Goal: Task Accomplishment & Management: Use online tool/utility

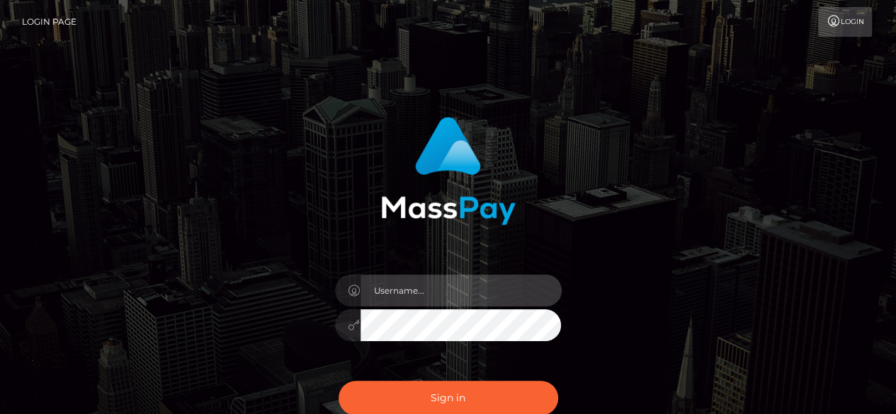
click at [462, 296] on input "text" at bounding box center [460, 291] width 201 height 32
type input "v.hernandez"
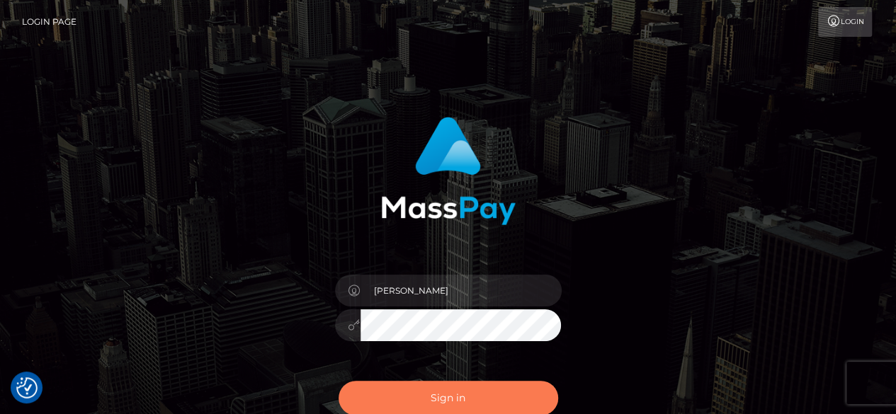
click at [460, 411] on button "Sign in" at bounding box center [449, 398] width 220 height 35
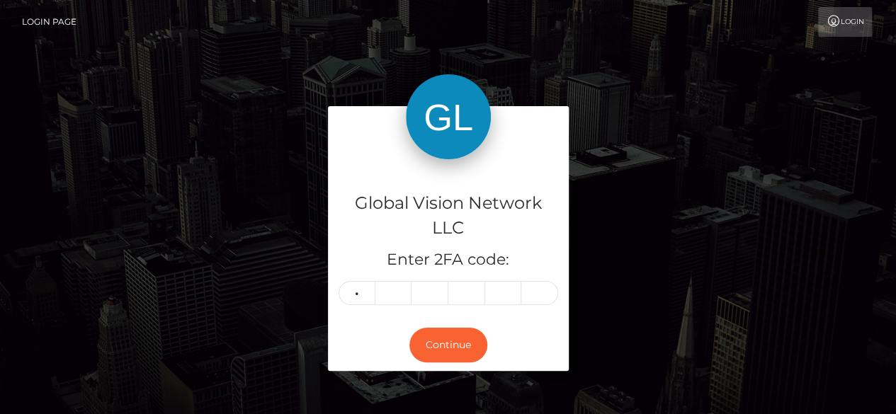
type input "6"
type input "2"
type input "9"
type input "6"
type input "3"
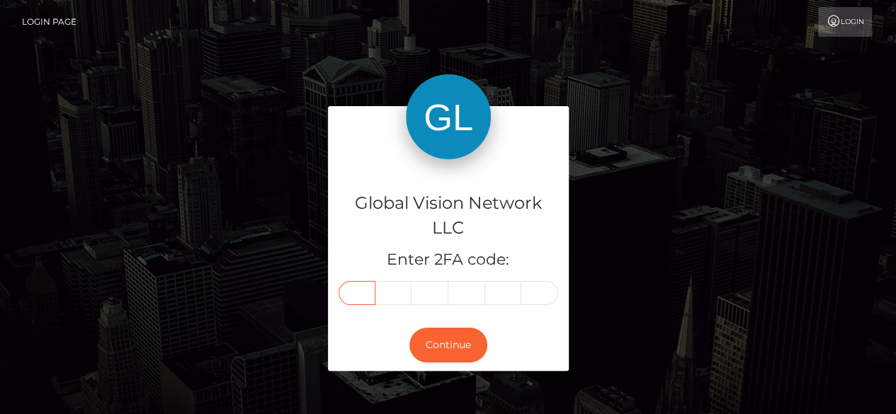
type input "6"
type input "2"
type input "9"
type input "6"
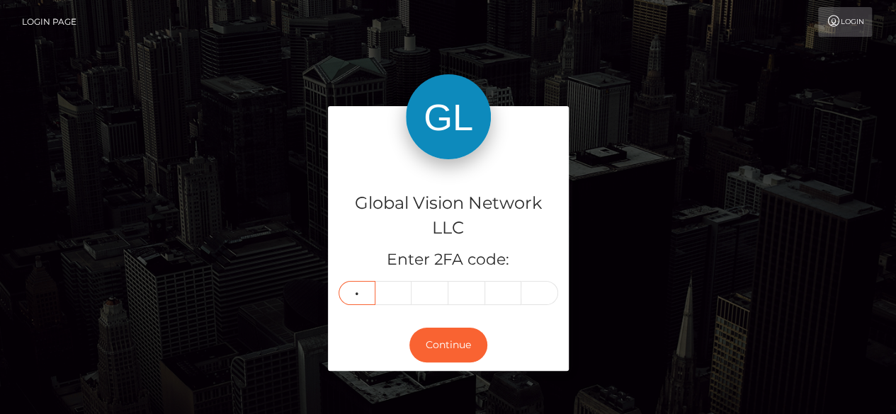
type input "7"
type input "8"
type input "4"
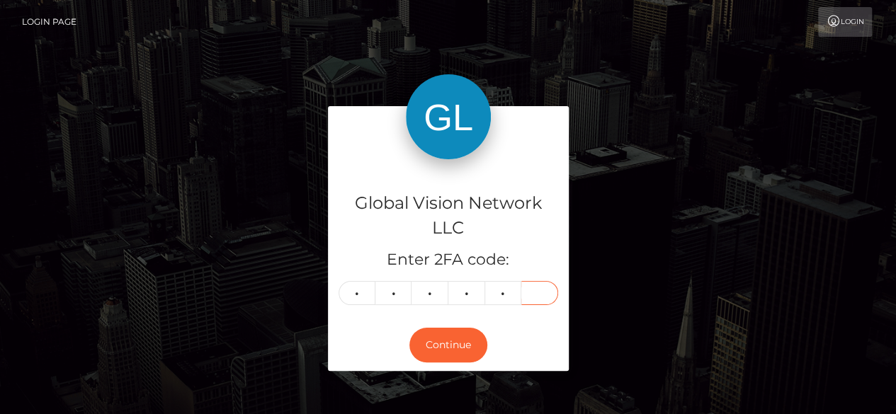
type input "6"
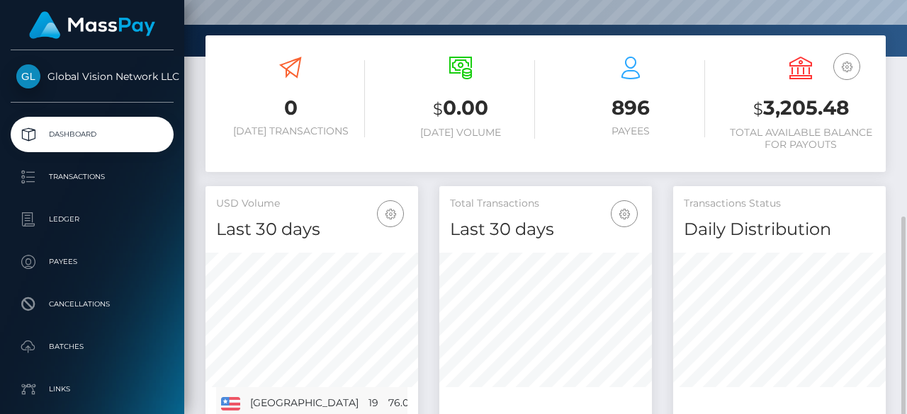
scroll to position [283, 0]
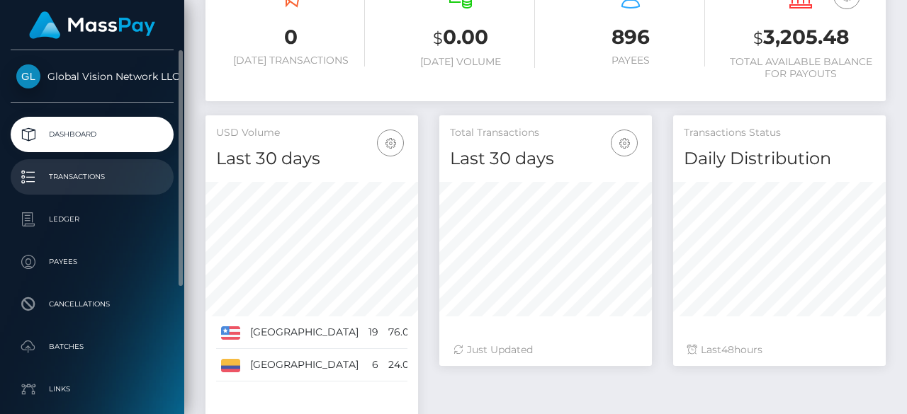
click at [58, 174] on p "Transactions" at bounding box center [92, 176] width 152 height 21
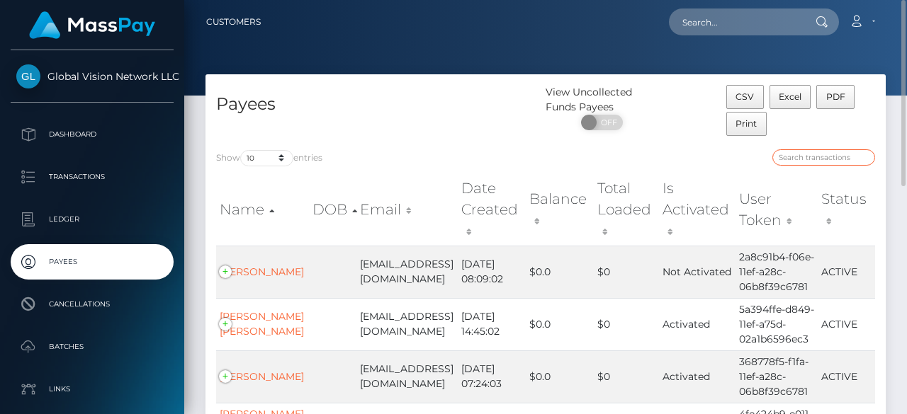
click at [833, 154] on input "search" at bounding box center [823, 157] width 103 height 16
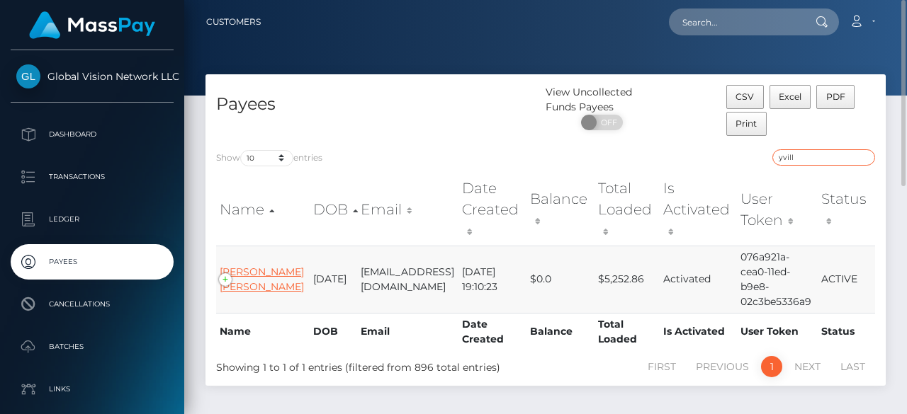
type input "yvill"
click at [244, 274] on link "[PERSON_NAME] [PERSON_NAME]" at bounding box center [262, 280] width 84 height 28
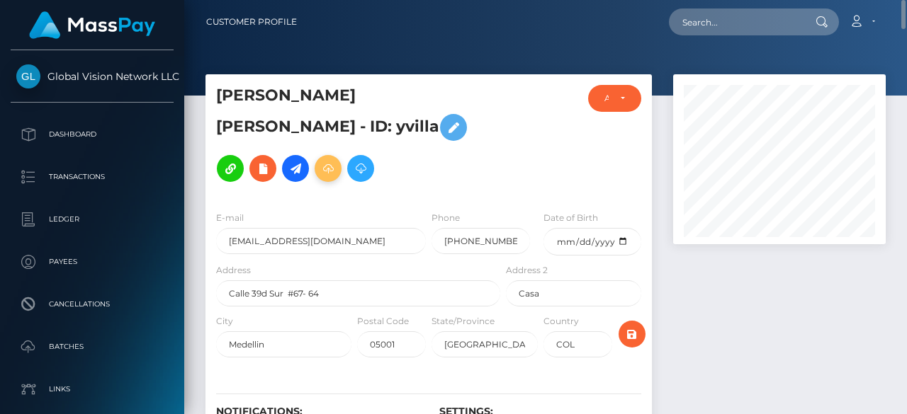
click at [336, 160] on icon at bounding box center [327, 169] width 17 height 18
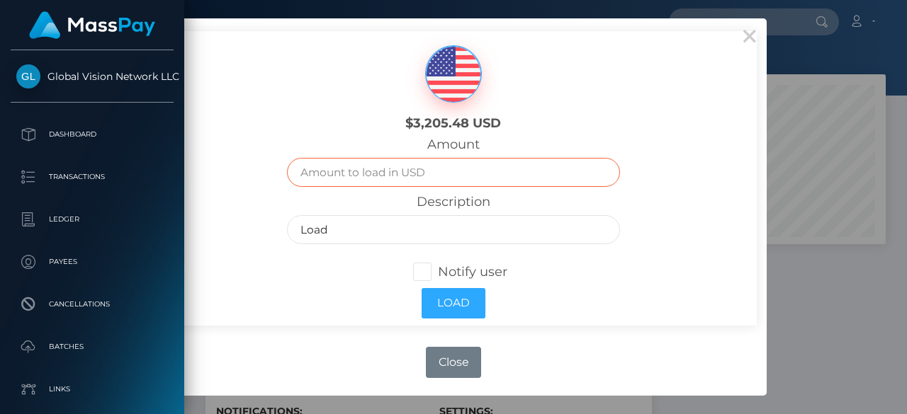
click at [375, 181] on input "text" at bounding box center [453, 172] width 332 height 29
type input "37.62"
click at [438, 278] on span at bounding box center [438, 272] width 0 height 16
click at [424, 275] on input "Notify user" at bounding box center [428, 270] width 9 height 9
checkbox input "true"
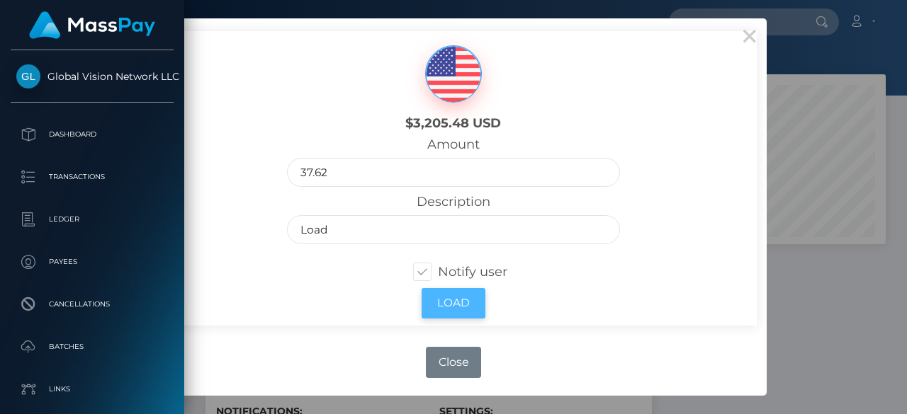
click at [449, 311] on button "Load" at bounding box center [453, 303] width 64 height 30
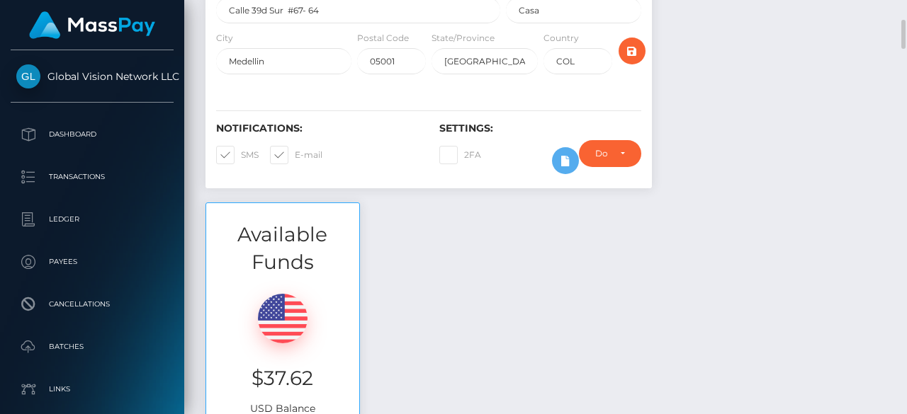
scroll to position [354, 0]
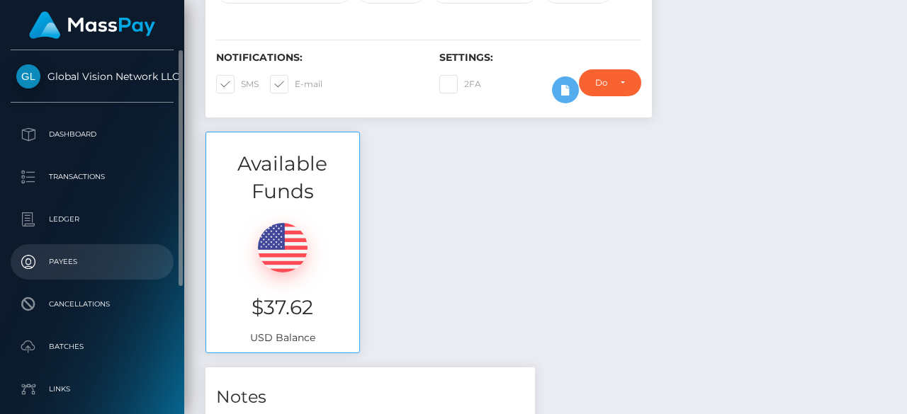
click at [76, 278] on link "Payees" at bounding box center [92, 261] width 163 height 35
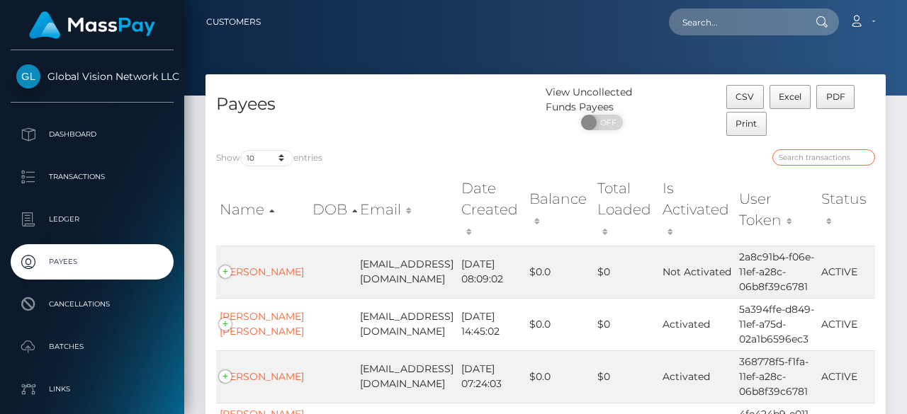
click at [813, 161] on input "search" at bounding box center [823, 157] width 103 height 16
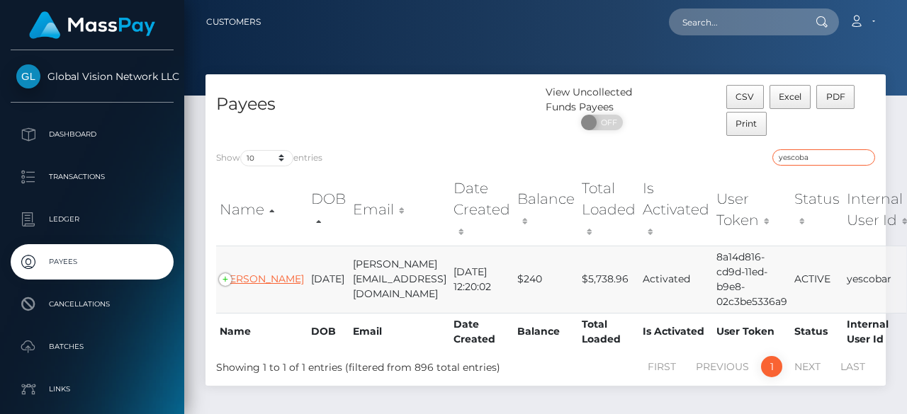
type input "yescoba"
click at [244, 281] on link "[PERSON_NAME]" at bounding box center [262, 279] width 84 height 13
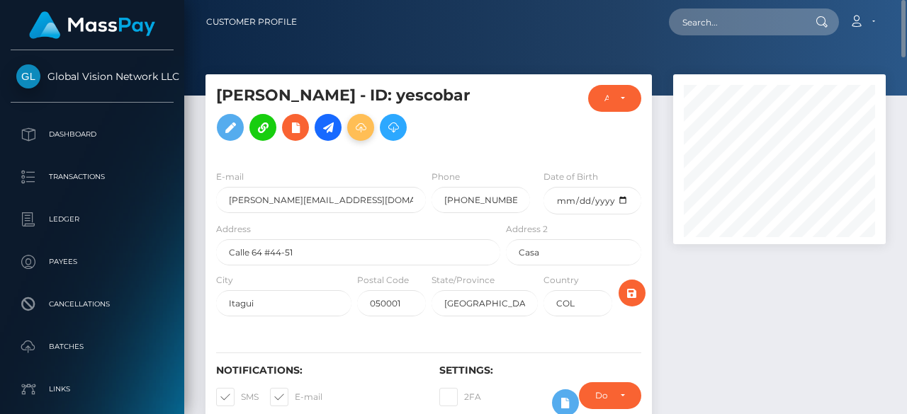
click at [369, 125] on icon at bounding box center [360, 128] width 17 height 18
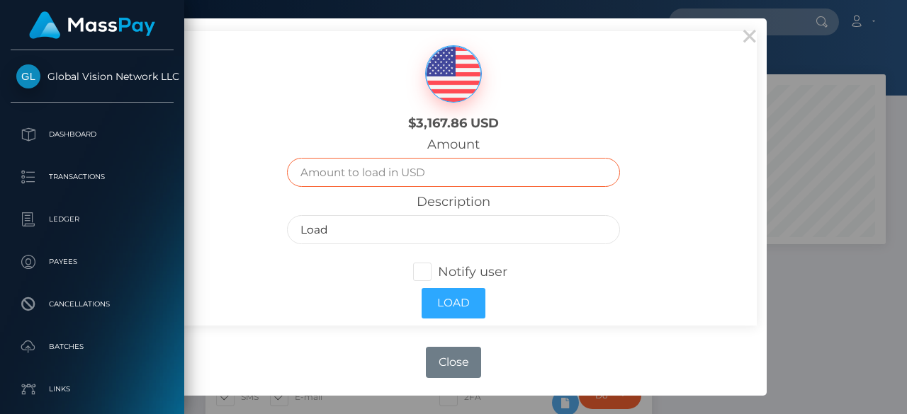
click at [435, 175] on input "text" at bounding box center [453, 172] width 332 height 29
type input "192"
click at [433, 275] on label "Notify user" at bounding box center [460, 272] width 94 height 18
click at [433, 275] on input "Notify user" at bounding box center [428, 270] width 9 height 9
checkbox input "true"
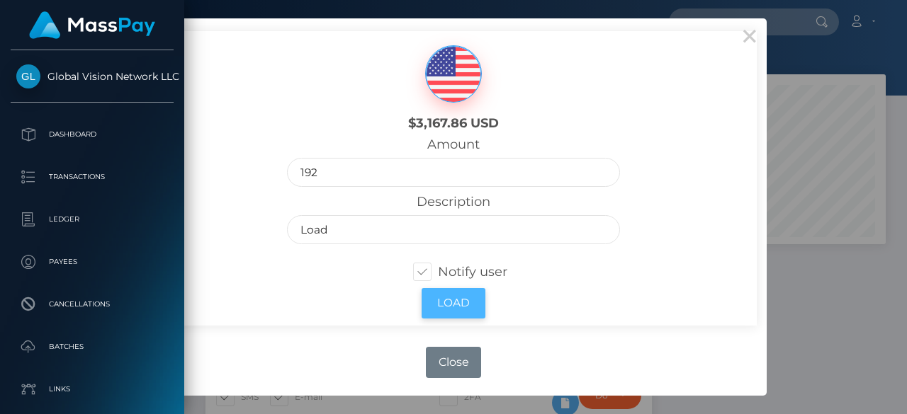
click at [460, 297] on button "Load" at bounding box center [453, 303] width 64 height 30
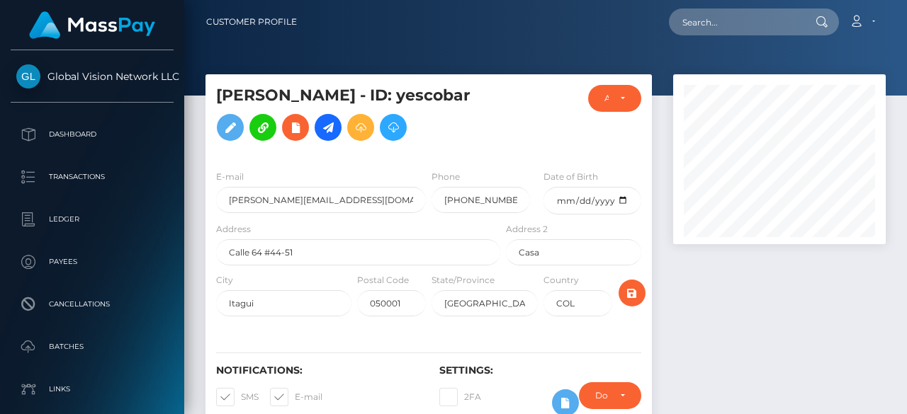
scroll to position [170, 212]
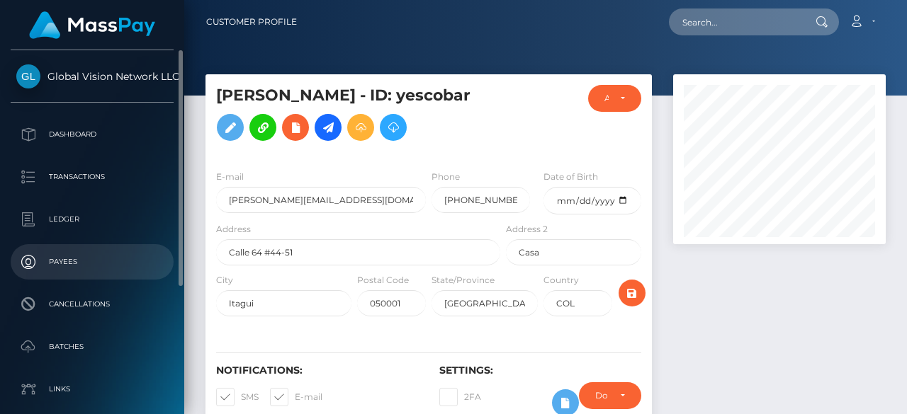
click at [57, 254] on p "Payees" at bounding box center [92, 261] width 152 height 21
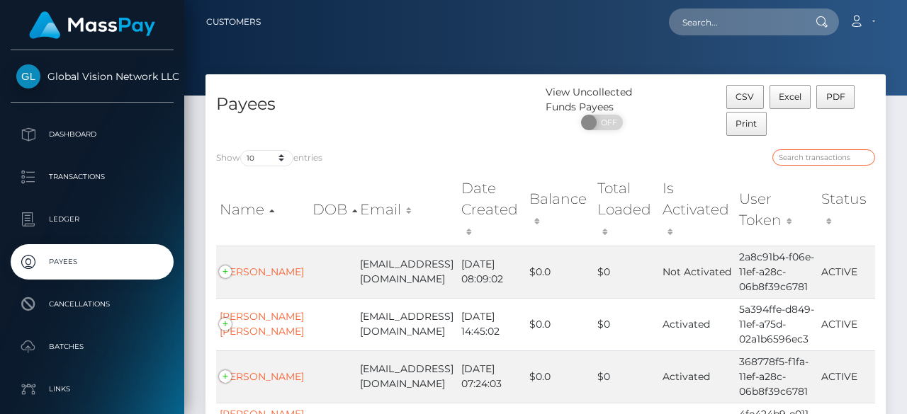
click at [843, 152] on input "search" at bounding box center [823, 157] width 103 height 16
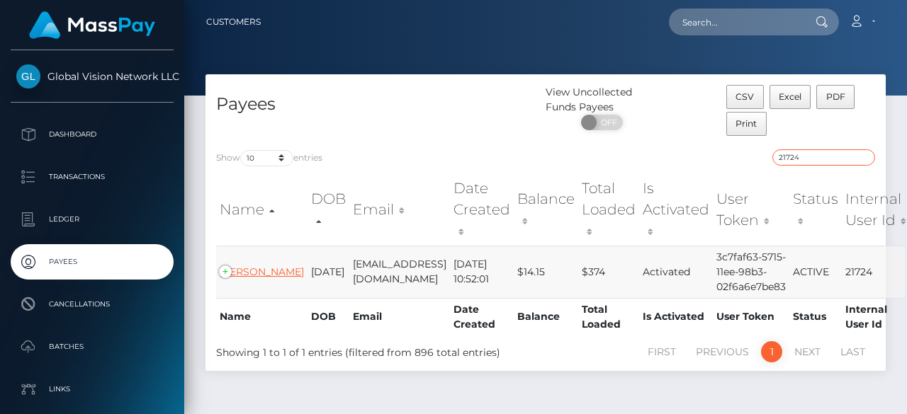
type input "21724"
click at [248, 273] on link "[PERSON_NAME]" at bounding box center [262, 272] width 84 height 13
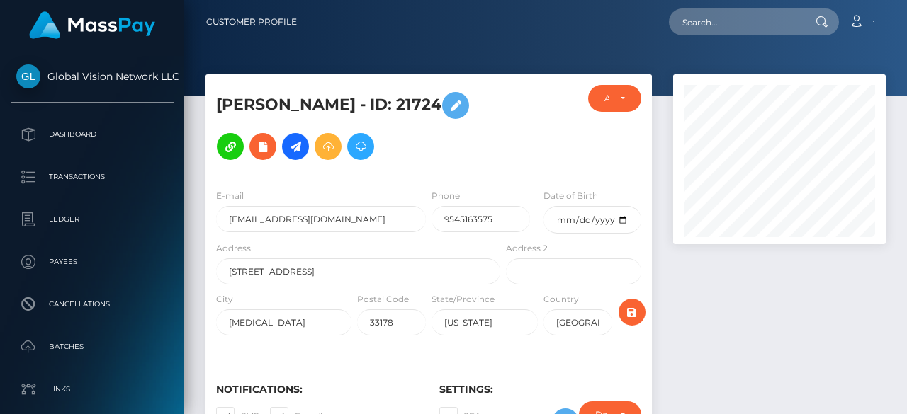
scroll to position [170, 212]
click at [331, 157] on button at bounding box center [327, 146] width 27 height 27
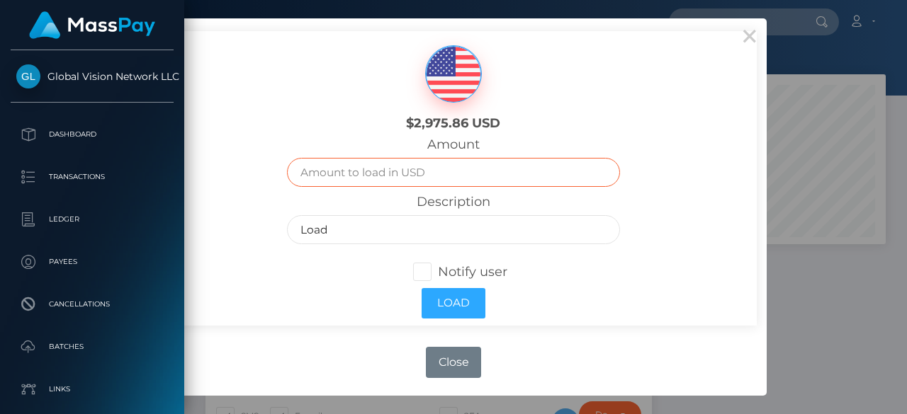
click at [394, 162] on input "text" at bounding box center [453, 172] width 332 height 29
type input "65.86"
click at [438, 271] on span at bounding box center [438, 272] width 0 height 16
click at [424, 271] on input "Notify user" at bounding box center [428, 270] width 9 height 9
checkbox input "true"
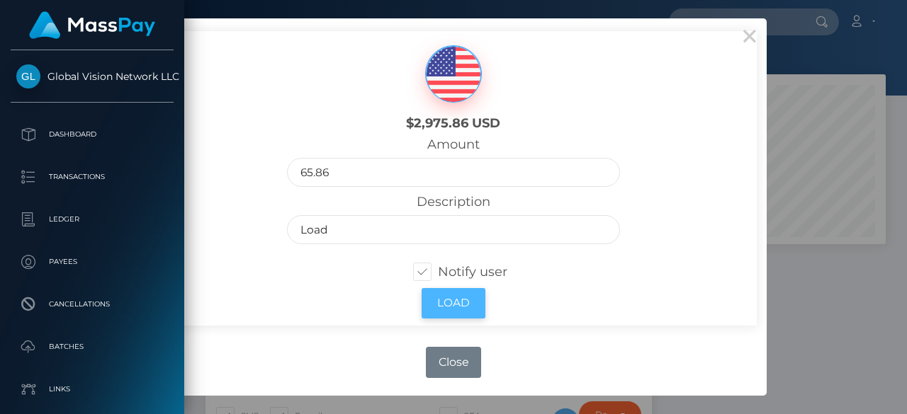
click at [453, 307] on button "Load" at bounding box center [453, 303] width 64 height 30
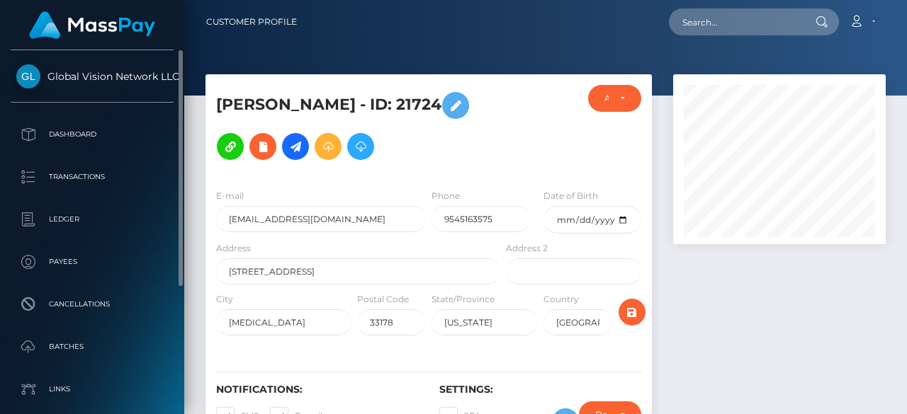
scroll to position [170, 212]
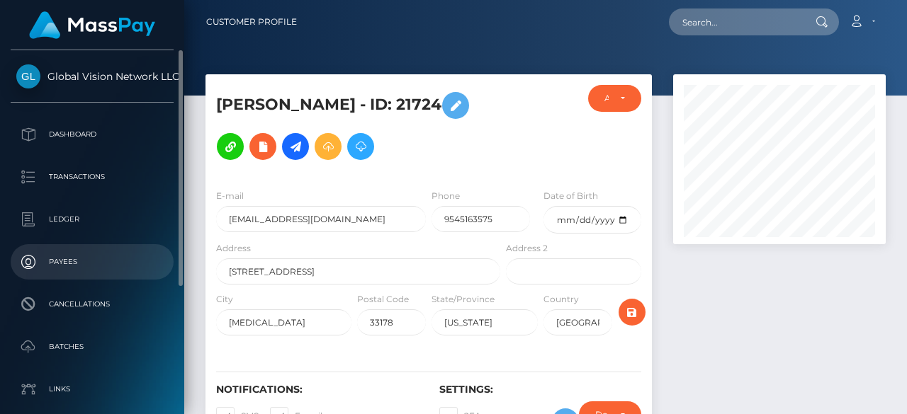
click at [78, 265] on p "Payees" at bounding box center [92, 261] width 152 height 21
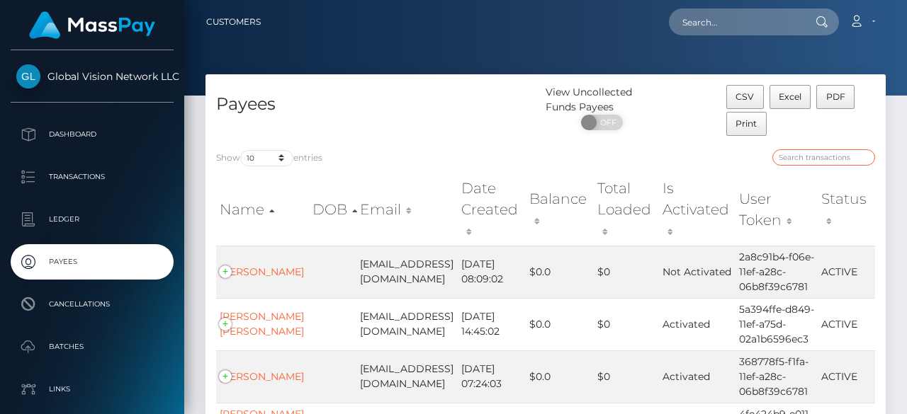
click at [792, 157] on input "search" at bounding box center [823, 157] width 103 height 16
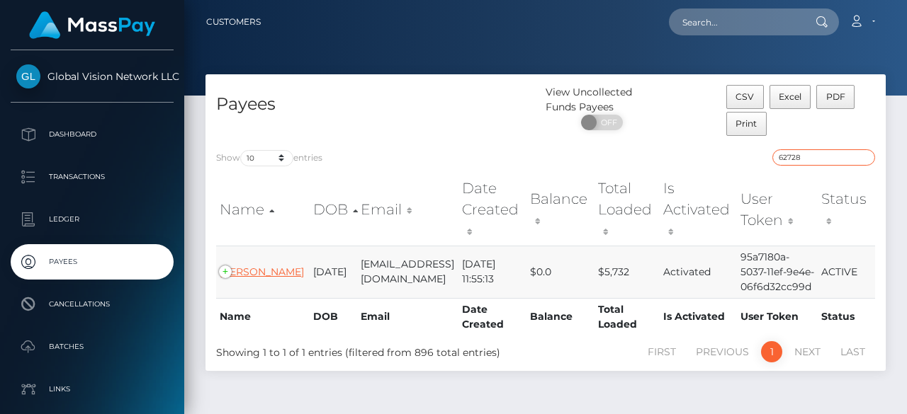
type input "62728"
click at [243, 266] on link "[PERSON_NAME]" at bounding box center [262, 272] width 84 height 13
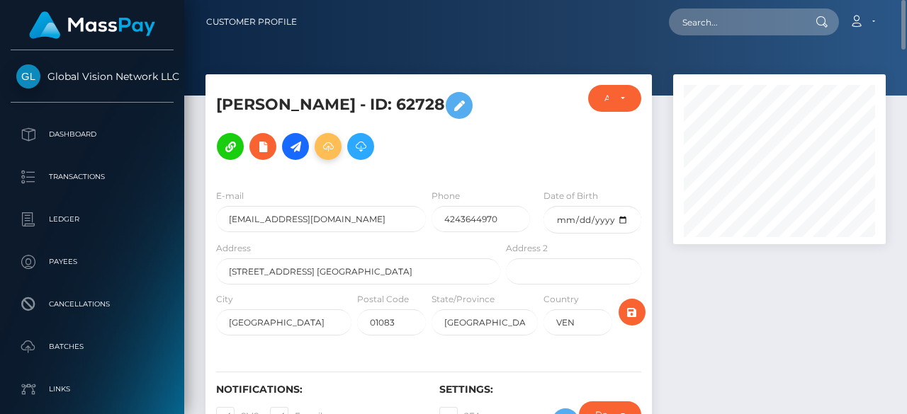
click at [327, 143] on icon at bounding box center [327, 147] width 17 height 18
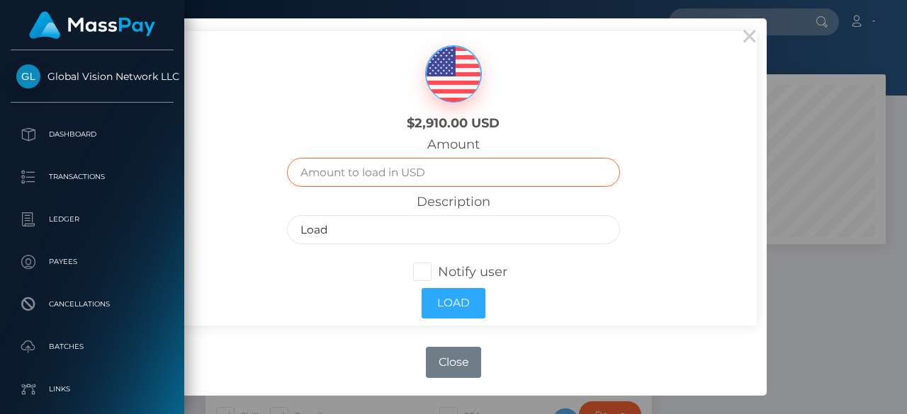
click at [425, 174] on input "text" at bounding box center [453, 172] width 332 height 29
click at [744, 43] on button "×" at bounding box center [749, 35] width 34 height 34
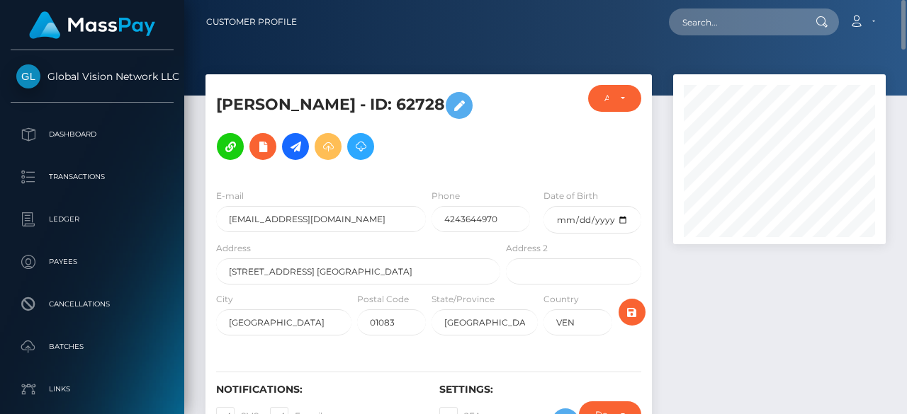
scroll to position [71, 0]
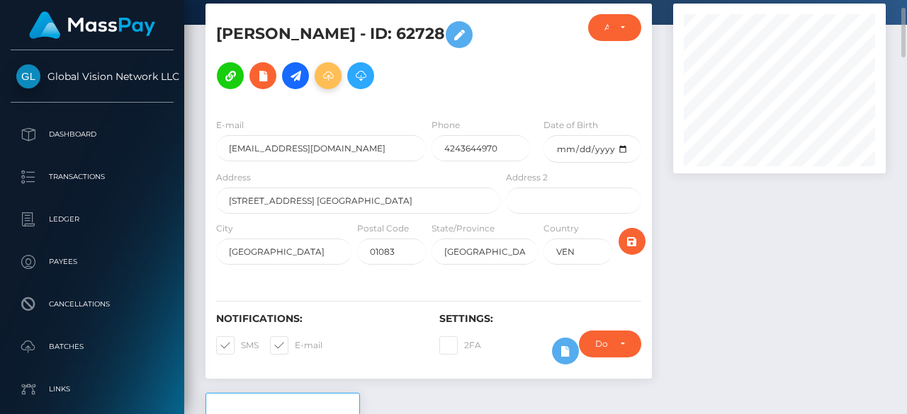
click at [327, 80] on icon at bounding box center [327, 76] width 17 height 18
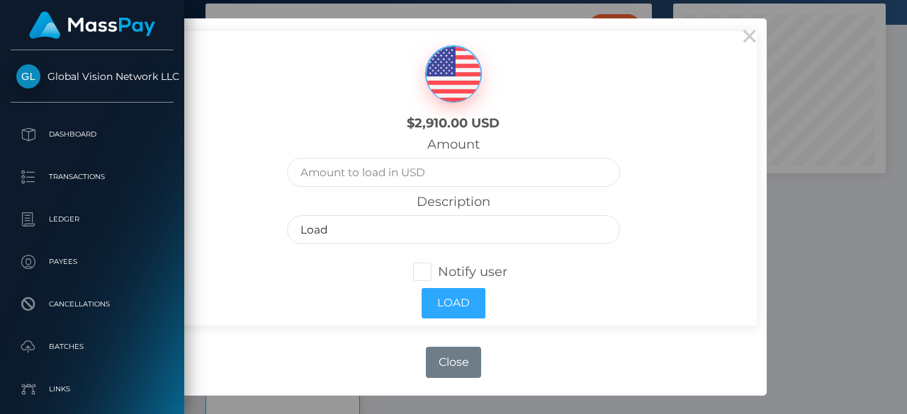
click at [477, 159] on div "Amount" at bounding box center [453, 162] width 332 height 50
click at [474, 176] on input "text" at bounding box center [453, 172] width 332 height 29
type input "857"
click at [438, 269] on span at bounding box center [438, 272] width 0 height 16
click at [428, 269] on input "Notify user" at bounding box center [428, 270] width 9 height 9
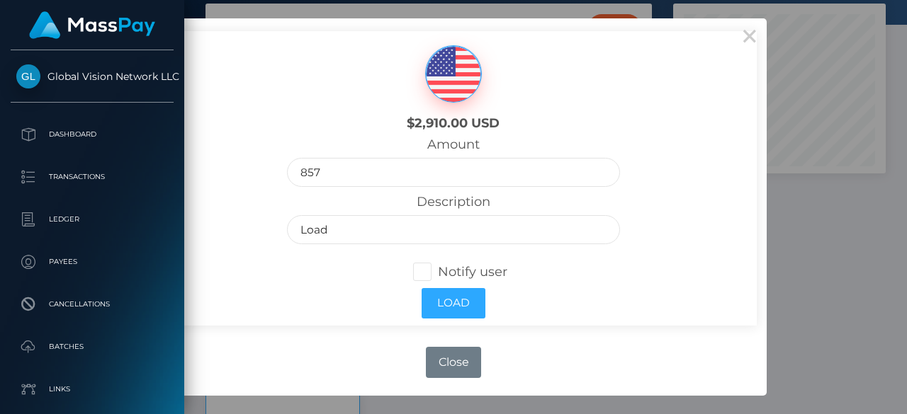
checkbox input "true"
click at [465, 297] on button "Load" at bounding box center [453, 303] width 64 height 30
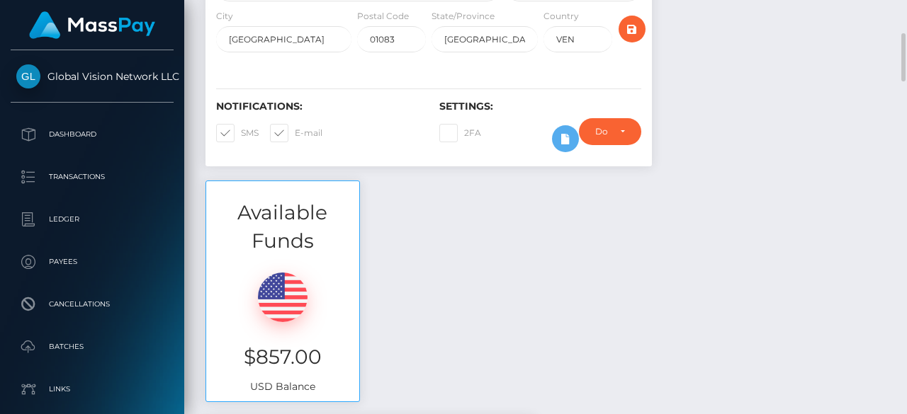
scroll to position [354, 0]
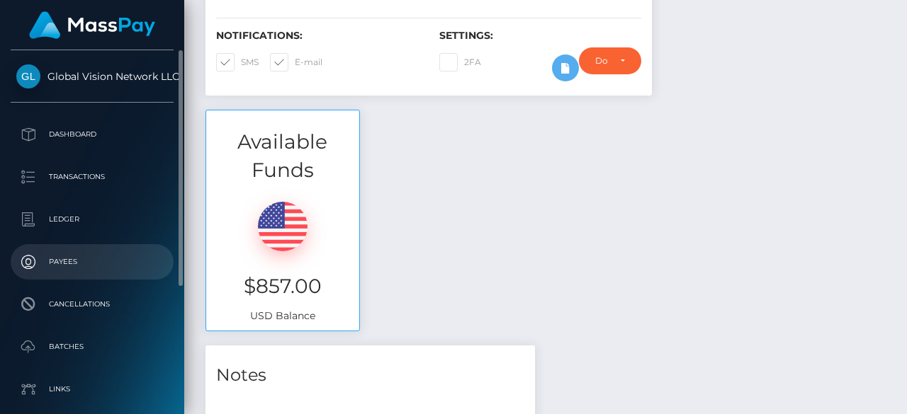
click at [58, 273] on link "Payees" at bounding box center [92, 261] width 163 height 35
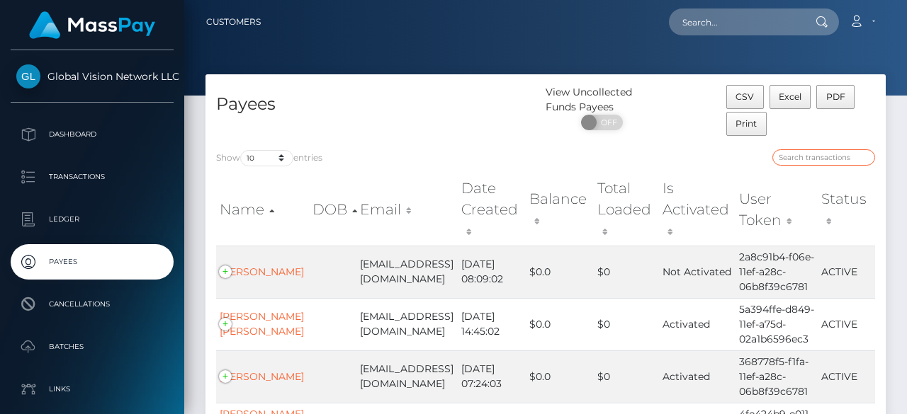
click at [826, 151] on input "search" at bounding box center [823, 157] width 103 height 16
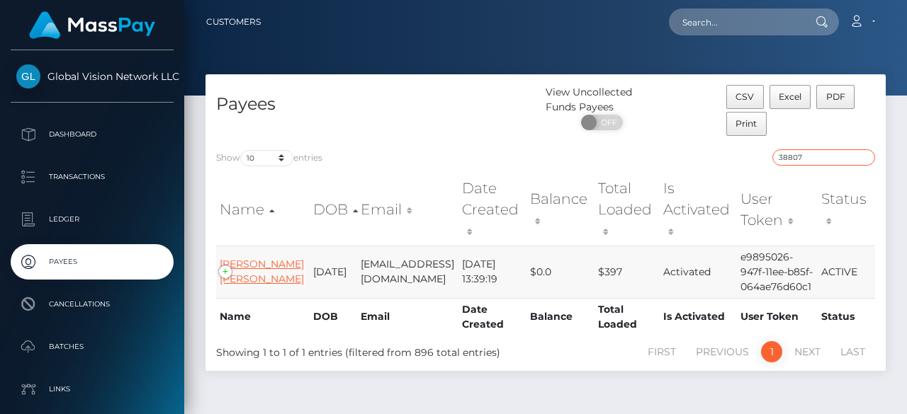
type input "38807"
click at [258, 285] on link "MIRIAM FABIOLA CISTERNAS GONZÁLEZ" at bounding box center [262, 272] width 84 height 28
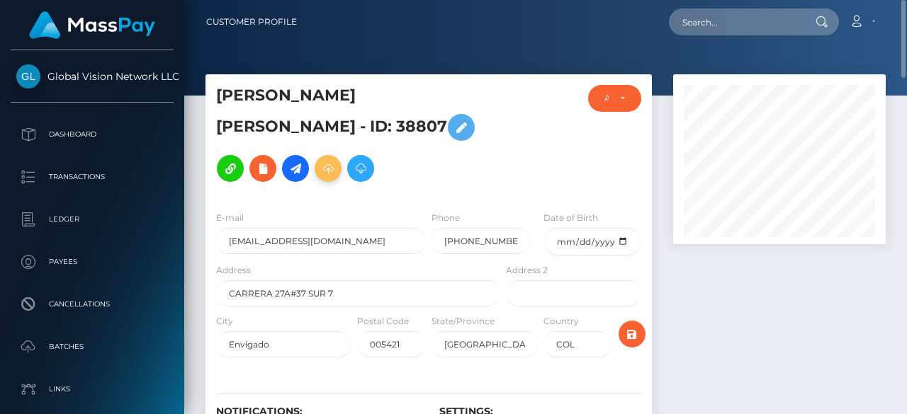
click at [319, 168] on icon at bounding box center [327, 169] width 17 height 18
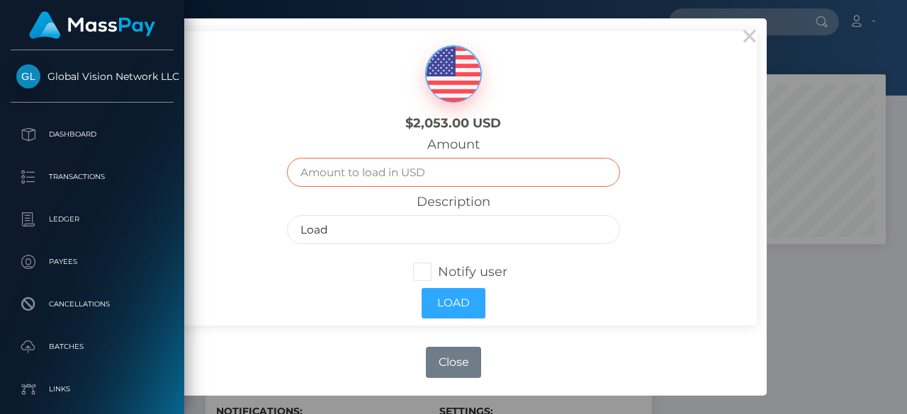
click at [453, 166] on input "text" at bounding box center [453, 172] width 332 height 29
type input "680"
click at [438, 271] on span at bounding box center [438, 272] width 0 height 16
click at [424, 271] on input "Notify user" at bounding box center [428, 270] width 9 height 9
checkbox input "true"
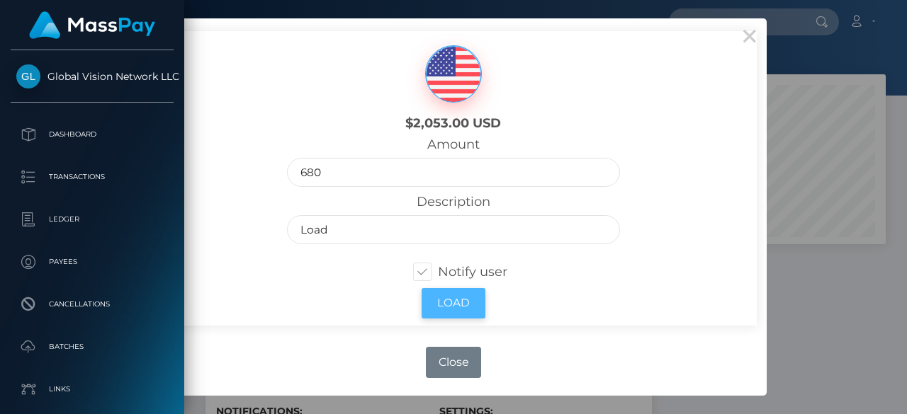
click at [457, 312] on button "Load" at bounding box center [453, 303] width 64 height 30
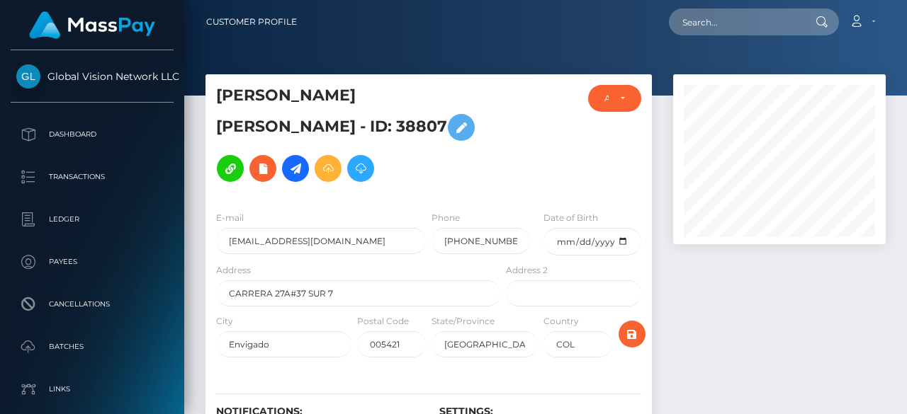
scroll to position [170, 212]
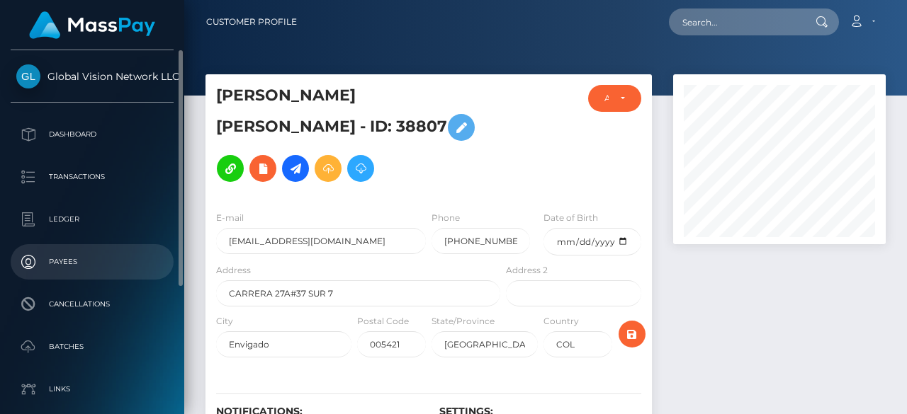
click at [84, 271] on p "Payees" at bounding box center [92, 261] width 152 height 21
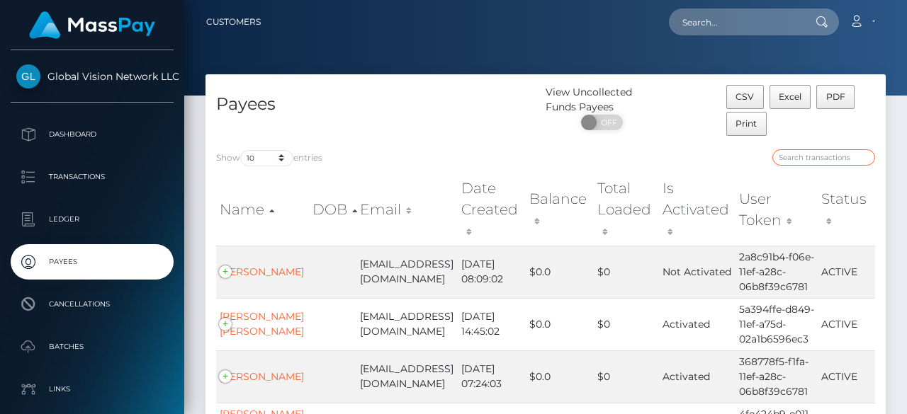
click at [817, 160] on input "search" at bounding box center [823, 157] width 103 height 16
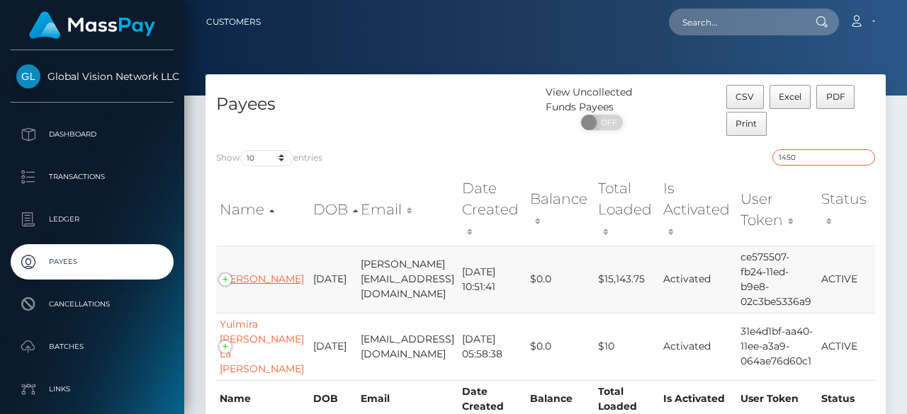
type input "1450"
click at [248, 275] on link "Diana Grisales" at bounding box center [262, 279] width 84 height 13
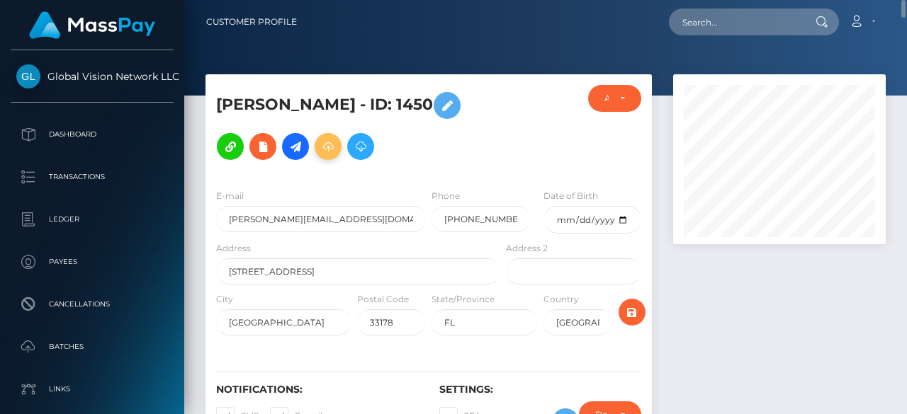
click at [319, 147] on icon at bounding box center [327, 147] width 17 height 18
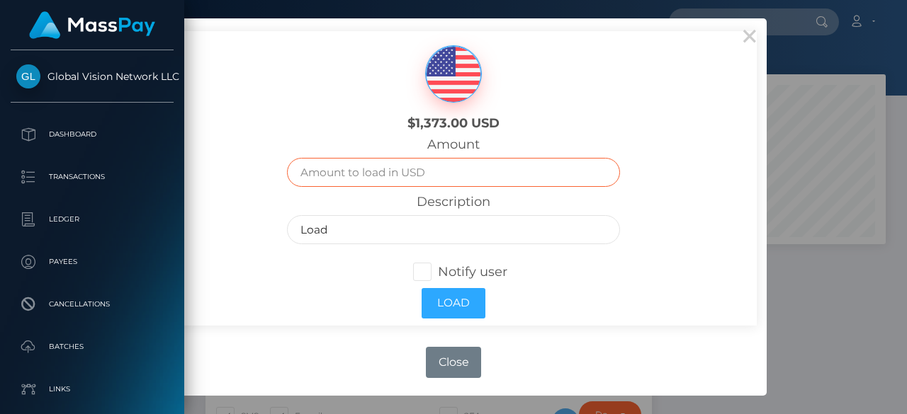
click at [475, 181] on input "text" at bounding box center [453, 172] width 332 height 29
type input "83"
click at [454, 274] on label "Notify user" at bounding box center [460, 272] width 94 height 18
click at [433, 274] on input "Notify user" at bounding box center [428, 270] width 9 height 9
checkbox input "true"
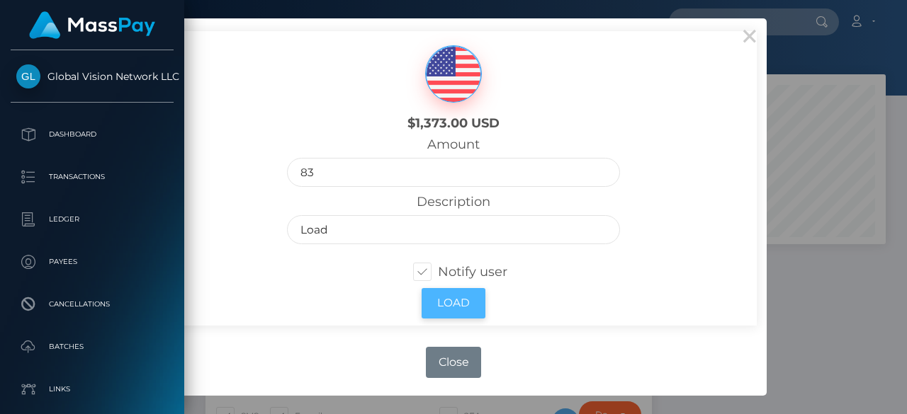
click at [453, 308] on button "Load" at bounding box center [453, 303] width 64 height 30
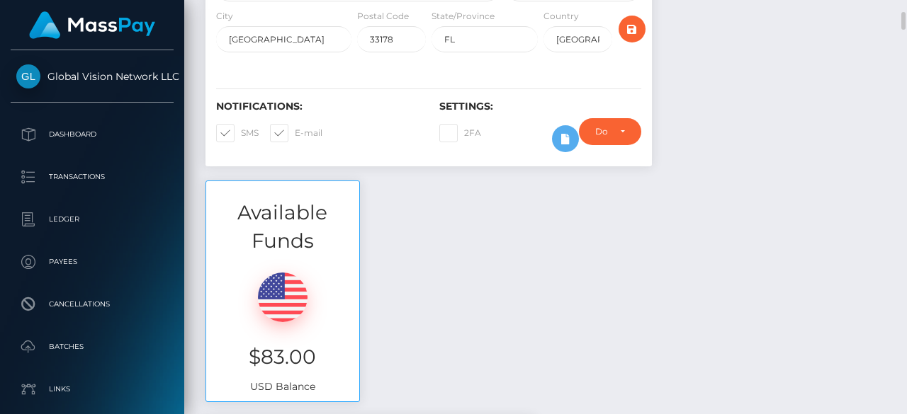
scroll to position [425, 0]
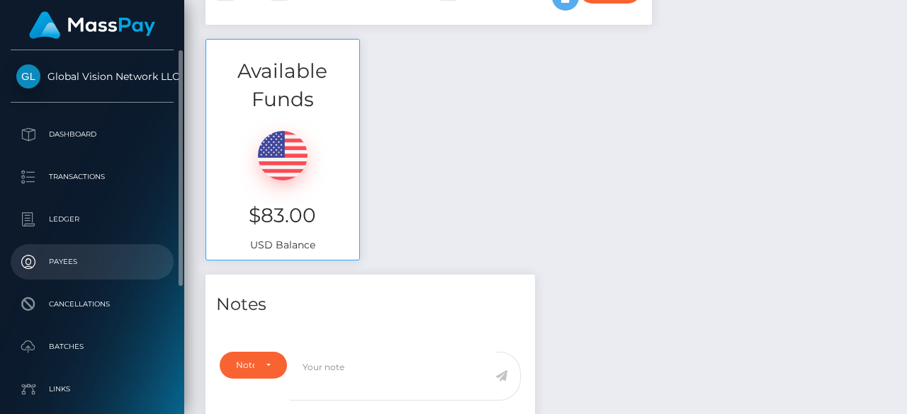
click at [64, 277] on link "Payees" at bounding box center [92, 261] width 163 height 35
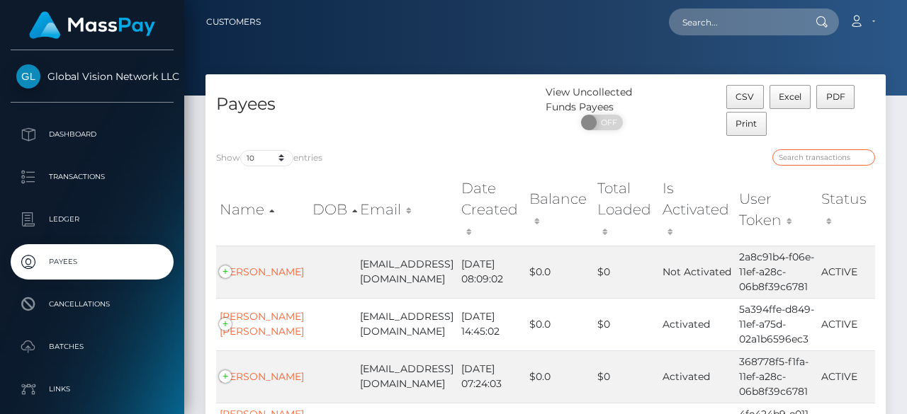
click at [827, 157] on input "search" at bounding box center [823, 157] width 103 height 16
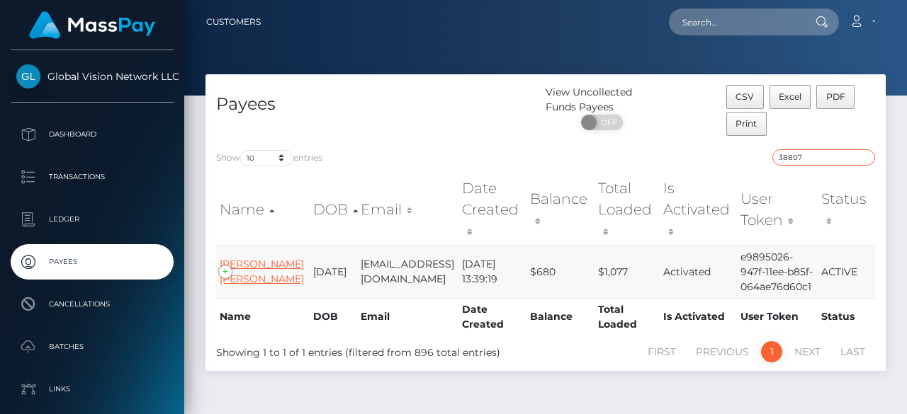
type input "38807"
click at [251, 285] on link "[PERSON_NAME] [PERSON_NAME]" at bounding box center [262, 272] width 84 height 28
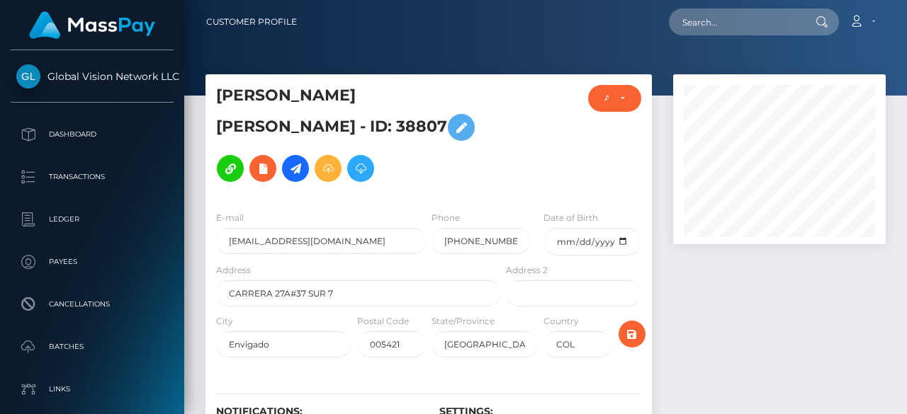
scroll to position [170, 212]
click at [319, 165] on icon at bounding box center [327, 169] width 17 height 18
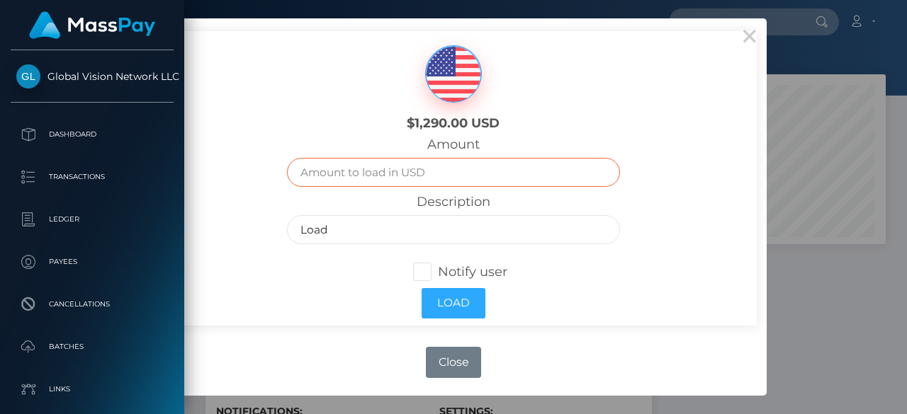
click at [460, 166] on input "text" at bounding box center [453, 172] width 332 height 29
type input "45"
click at [409, 275] on div "Notify user" at bounding box center [453, 272] width 332 height 18
click at [412, 275] on div "Notify user" at bounding box center [453, 272] width 332 height 18
drag, startPoint x: 410, startPoint y: 277, endPoint x: 426, endPoint y: 277, distance: 16.3
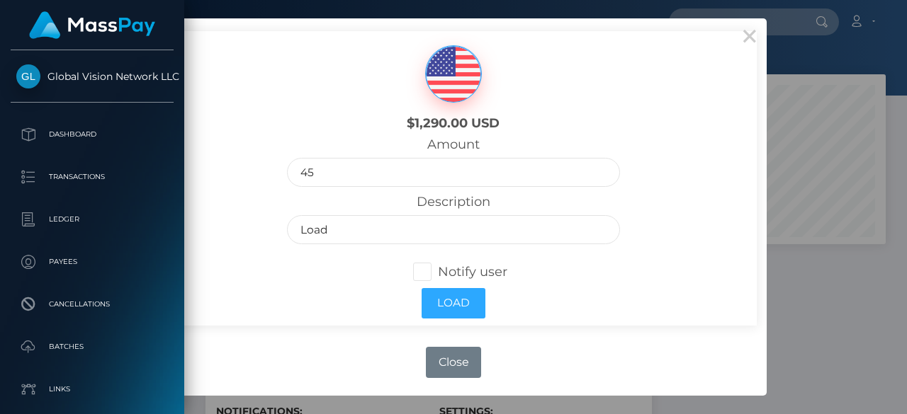
click at [411, 277] on div "Notify user" at bounding box center [453, 272] width 332 height 18
click at [438, 277] on span at bounding box center [438, 272] width 0 height 16
click at [430, 275] on input "Notify user" at bounding box center [428, 270] width 9 height 9
checkbox input "true"
click at [457, 307] on button "Load" at bounding box center [453, 303] width 64 height 30
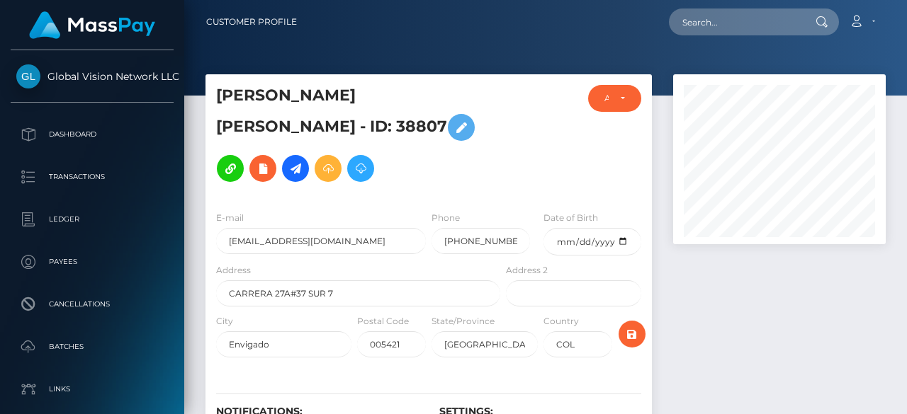
scroll to position [71, 0]
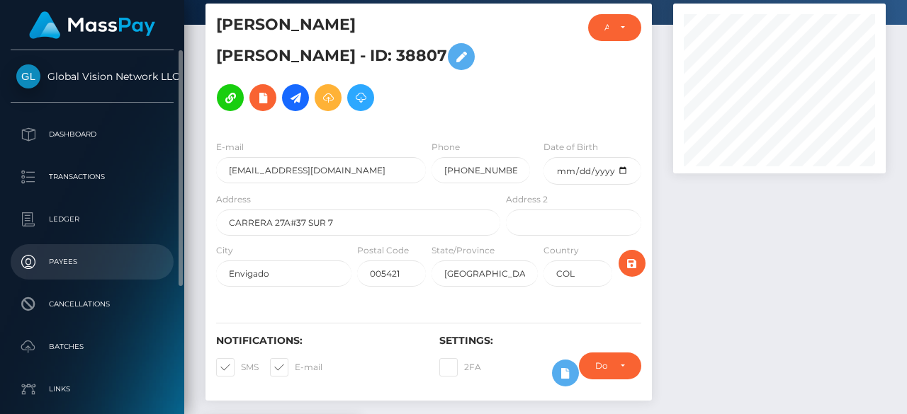
click at [65, 268] on p "Payees" at bounding box center [92, 261] width 152 height 21
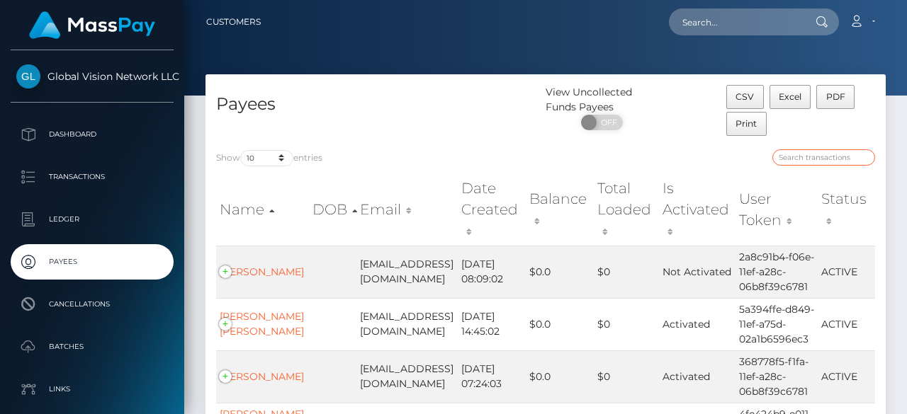
click at [814, 156] on input "search" at bounding box center [823, 157] width 103 height 16
click at [791, 158] on input "search" at bounding box center [823, 157] width 103 height 16
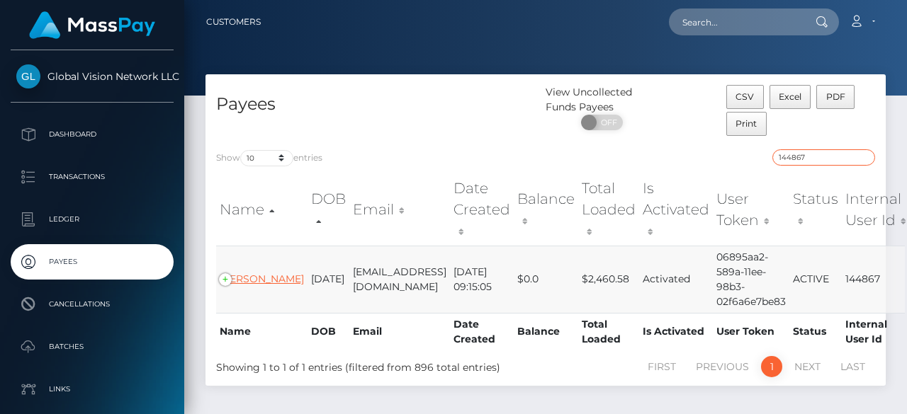
type input "144867"
click at [232, 285] on link "[PERSON_NAME]" at bounding box center [262, 279] width 84 height 13
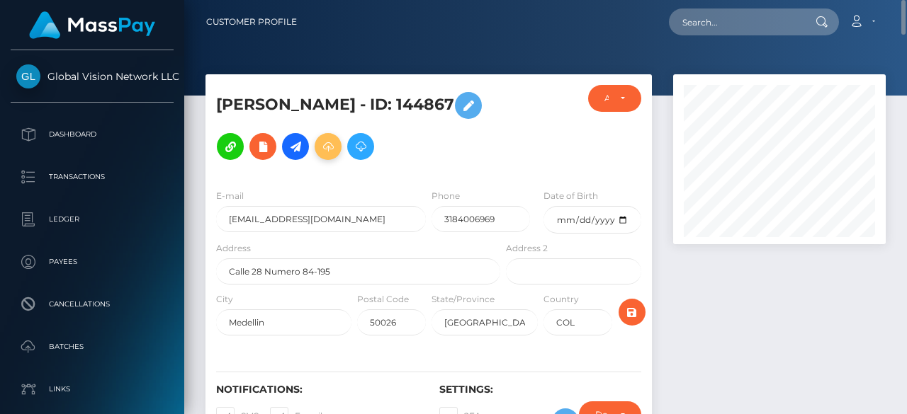
click at [336, 138] on icon at bounding box center [327, 147] width 17 height 18
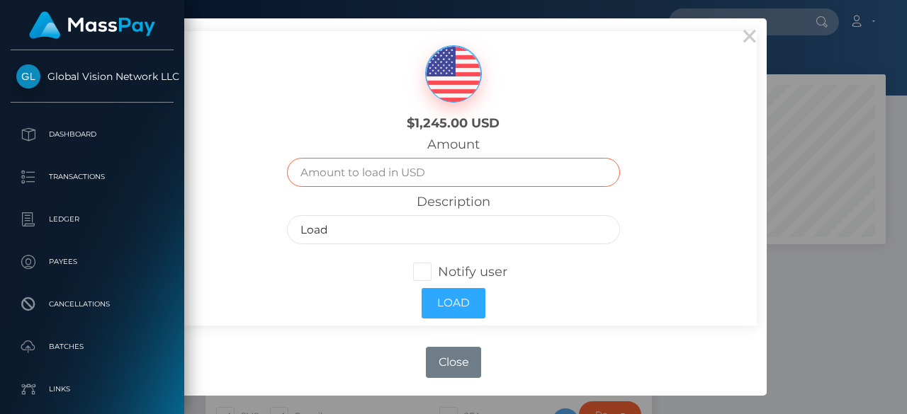
click at [424, 168] on input "text" at bounding box center [453, 172] width 332 height 29
type input "62"
click at [438, 268] on span at bounding box center [438, 272] width 0 height 16
click at [426, 268] on input "Notify user" at bounding box center [428, 270] width 9 height 9
checkbox input "true"
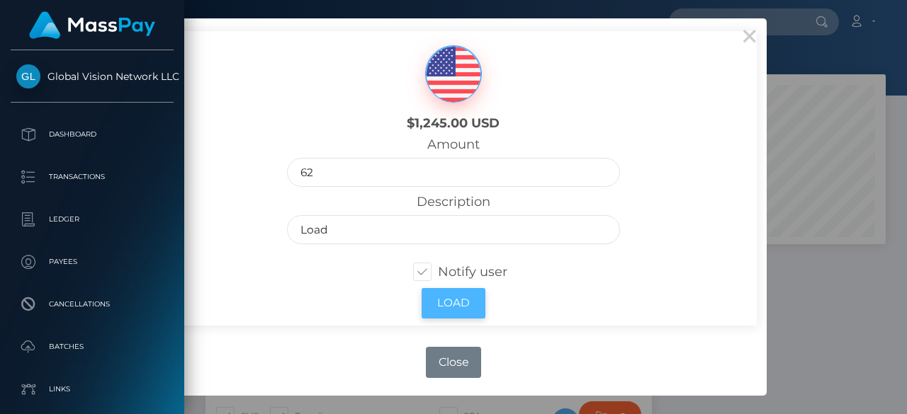
click at [455, 305] on button "Load" at bounding box center [453, 303] width 64 height 30
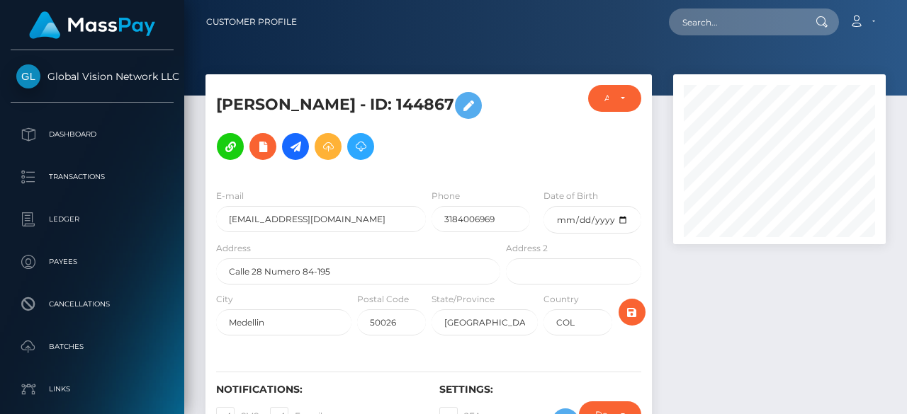
scroll to position [142, 0]
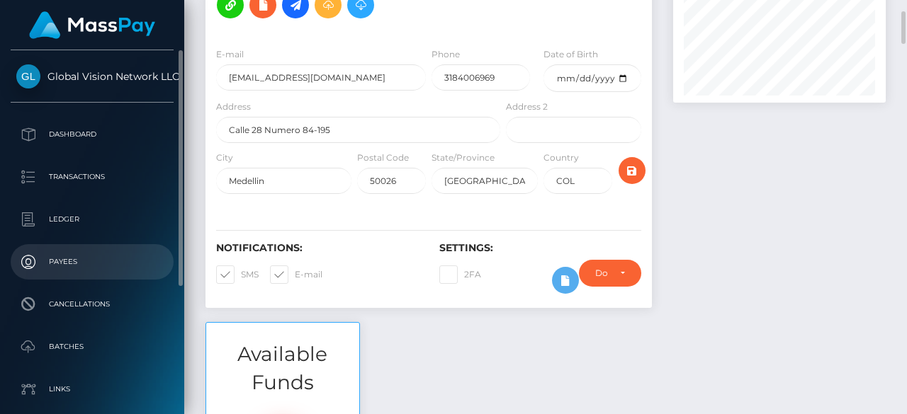
click at [71, 263] on p "Payees" at bounding box center [92, 261] width 152 height 21
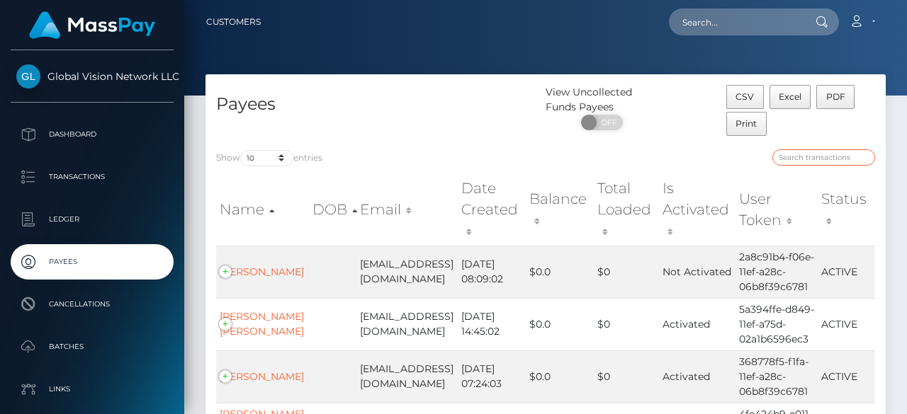
click at [841, 161] on input "search" at bounding box center [823, 157] width 103 height 16
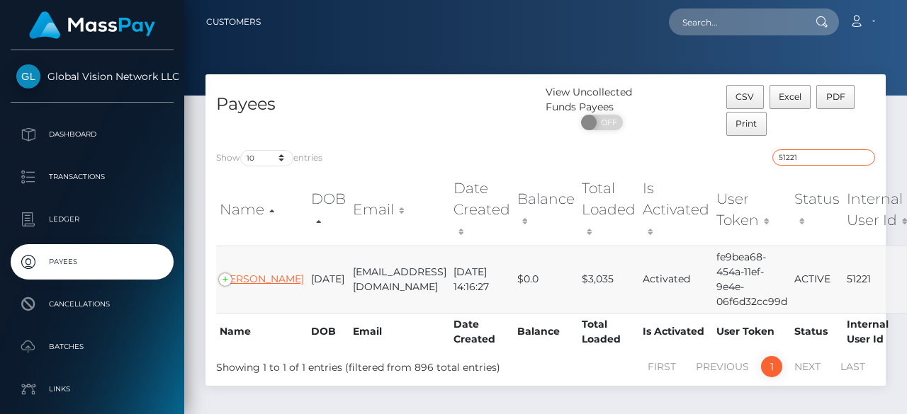
type input "51221"
click at [248, 277] on link "[PERSON_NAME]" at bounding box center [262, 279] width 84 height 13
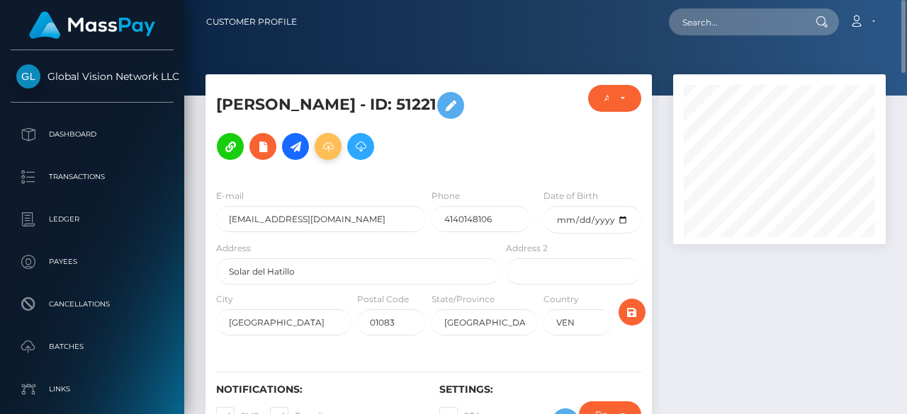
click at [336, 138] on icon at bounding box center [327, 147] width 17 height 18
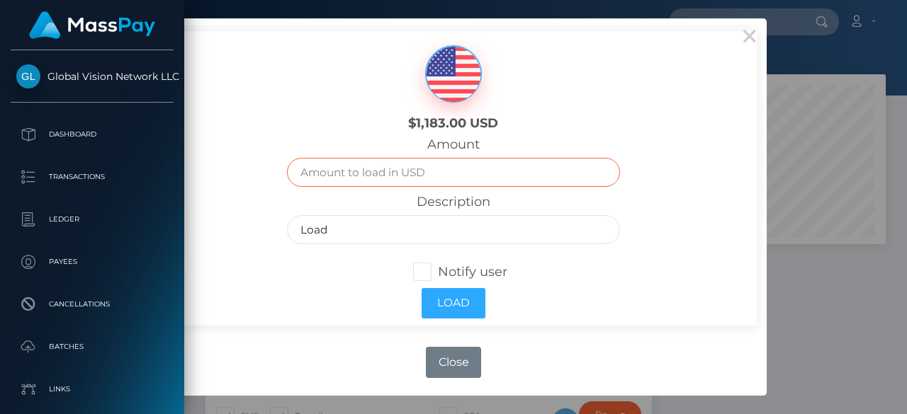
click at [452, 171] on input "text" at bounding box center [453, 172] width 332 height 29
type input "600"
click at [439, 264] on label "Notify user" at bounding box center [460, 272] width 94 height 18
click at [433, 266] on input "Notify user" at bounding box center [428, 270] width 9 height 9
checkbox input "true"
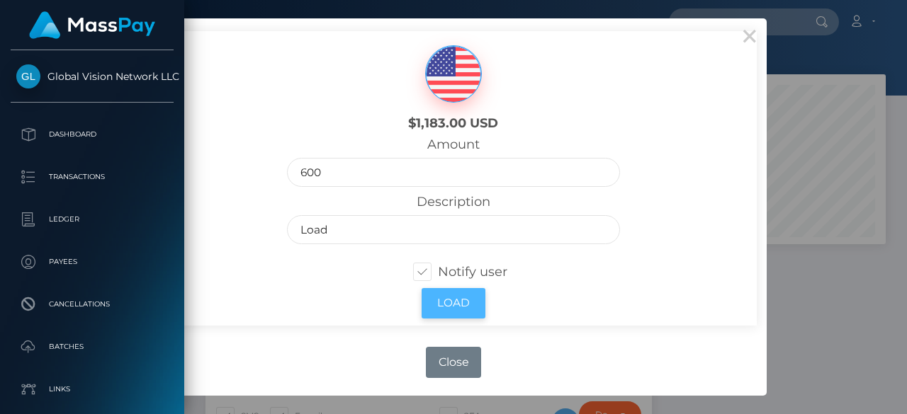
click at [465, 307] on button "Load" at bounding box center [453, 303] width 64 height 30
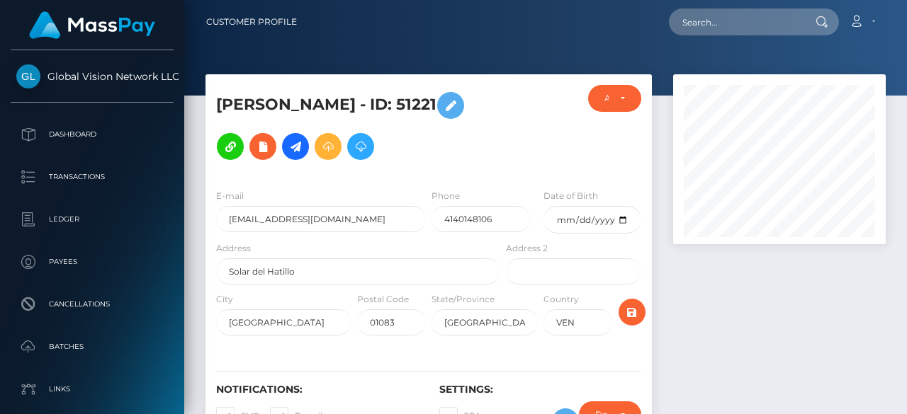
scroll to position [170, 212]
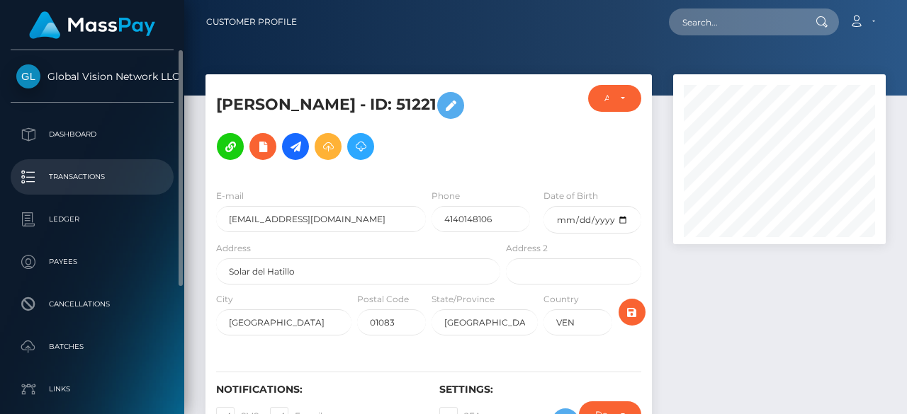
click at [42, 181] on p "Transactions" at bounding box center [92, 176] width 152 height 21
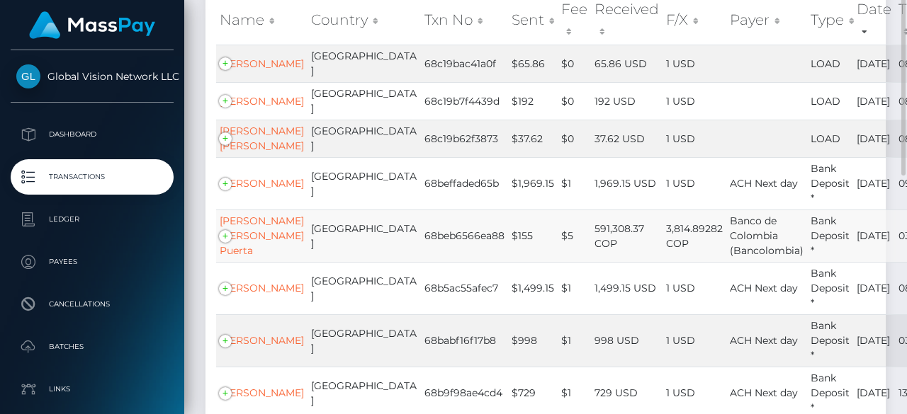
scroll to position [142, 0]
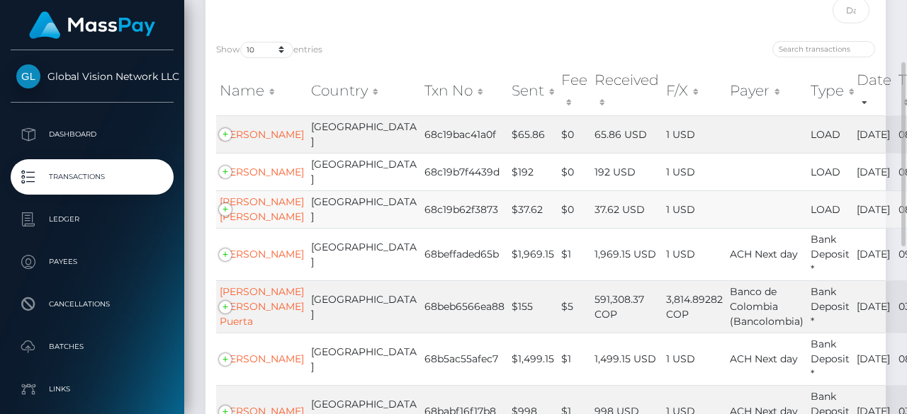
click at [421, 228] on td "68c19b62f3873" at bounding box center [464, 210] width 87 height 38
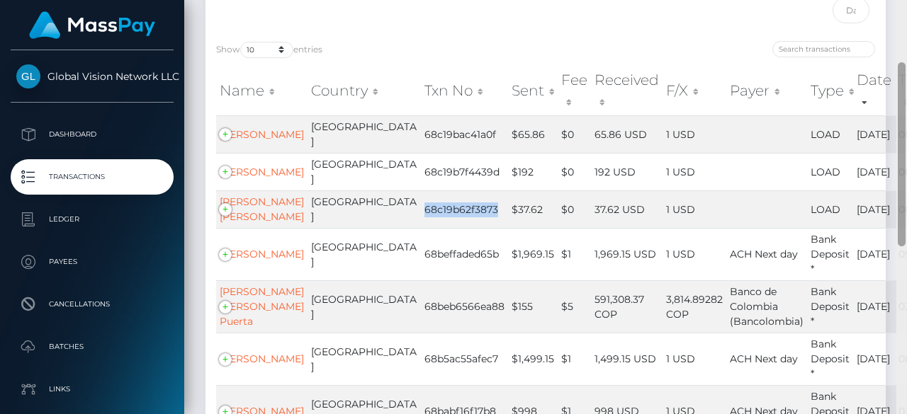
copy td "68c19b62f3873"
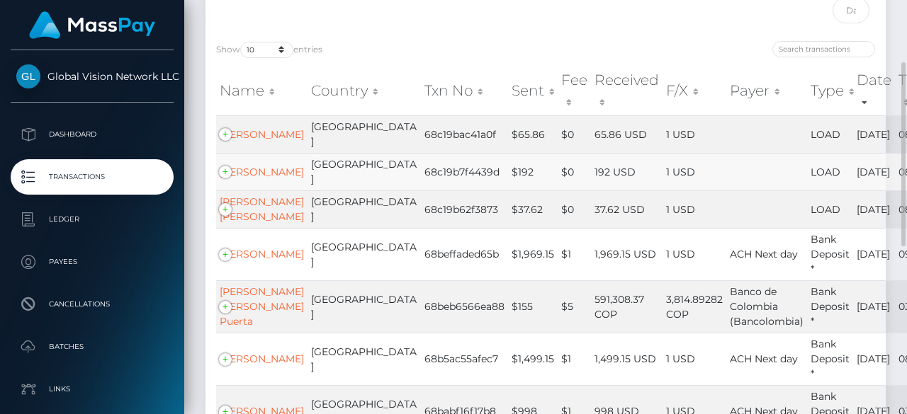
click at [421, 187] on td "68c19b7f4439d" at bounding box center [464, 172] width 87 height 38
copy td "68c19b7f4439d"
click at [421, 131] on td "68c19bac41a0f" at bounding box center [464, 134] width 87 height 38
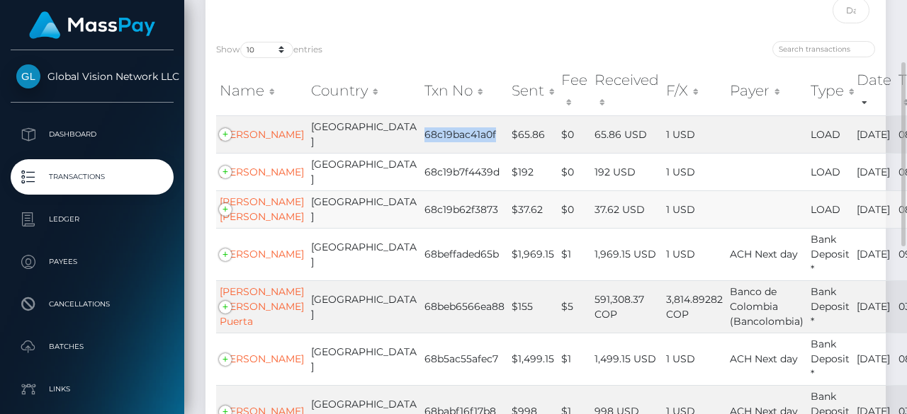
copy td "68c19bac41a0f"
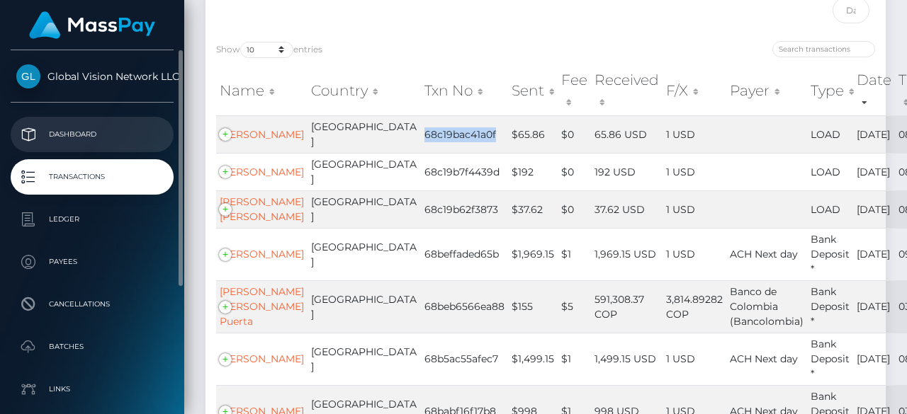
click at [82, 131] on p "Dashboard" at bounding box center [92, 134] width 152 height 21
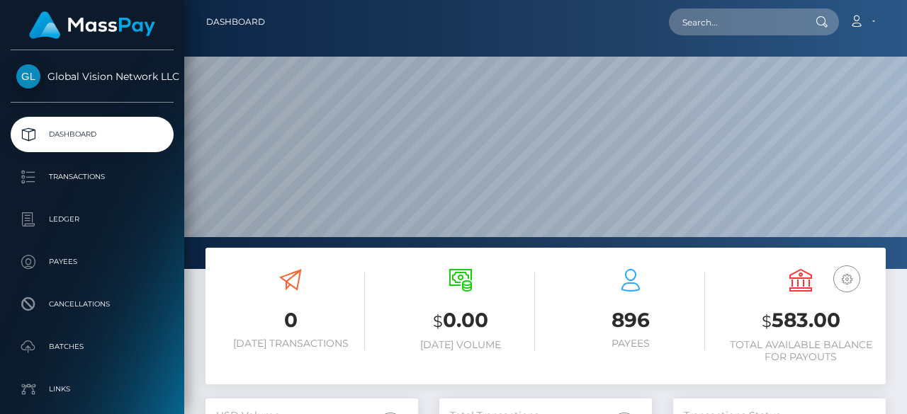
scroll to position [251, 212]
click at [86, 193] on link "Transactions" at bounding box center [92, 176] width 163 height 35
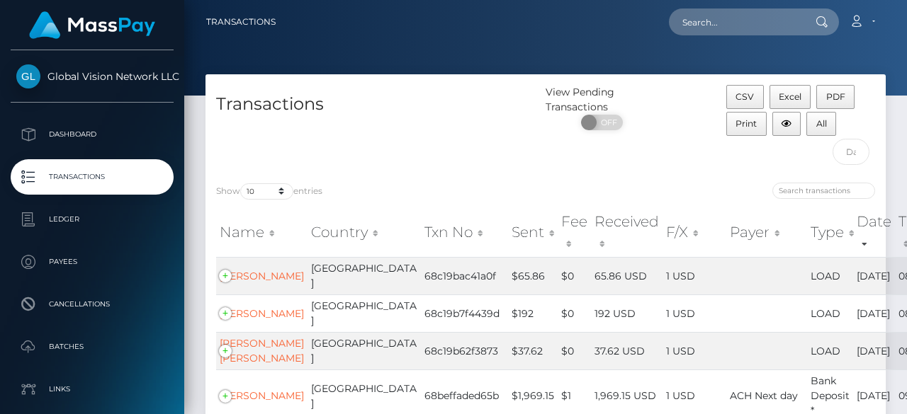
click at [146, 152] on link "Dashboard" at bounding box center [92, 134] width 163 height 35
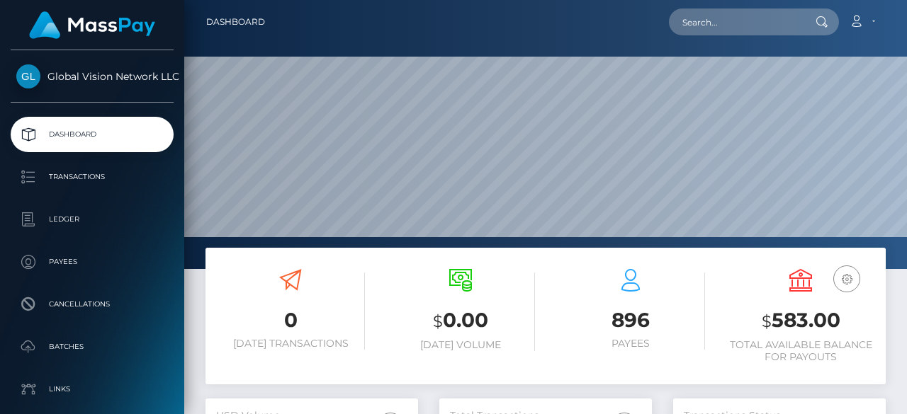
scroll to position [251, 212]
click at [102, 182] on p "Transactions" at bounding box center [92, 176] width 152 height 21
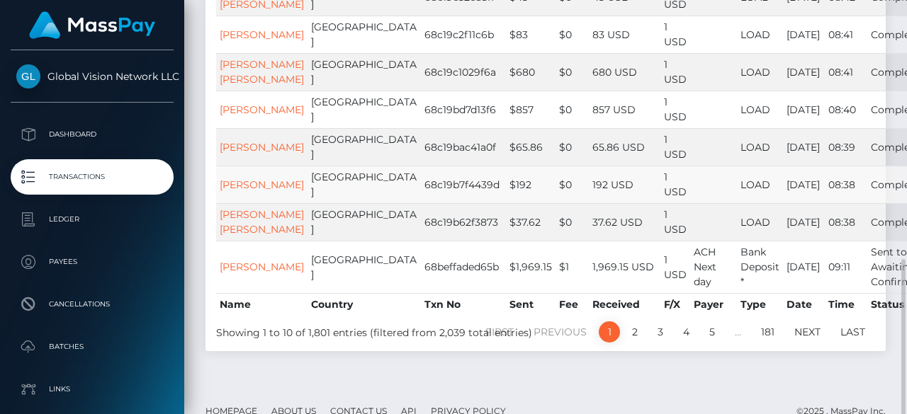
scroll to position [425, 0]
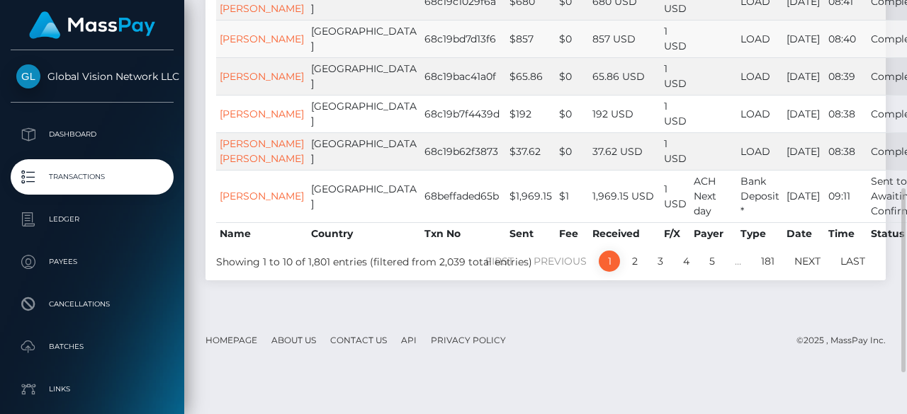
click at [421, 57] on td "68c19bd7d13f6" at bounding box center [463, 39] width 85 height 38
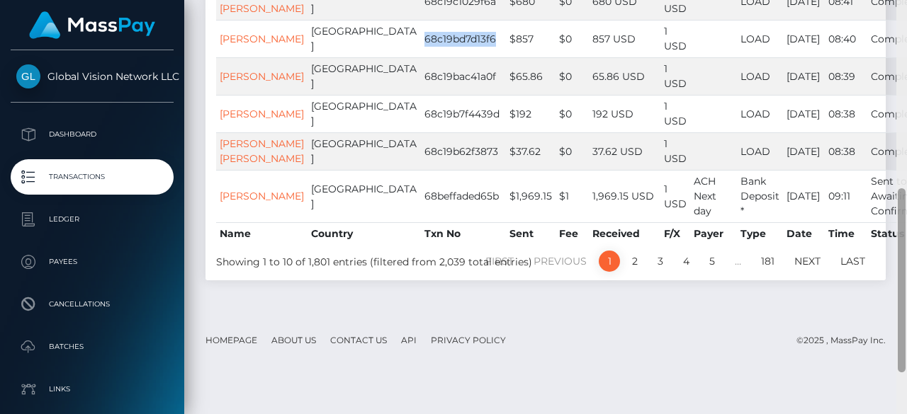
copy td "68c19bd7d13f6"
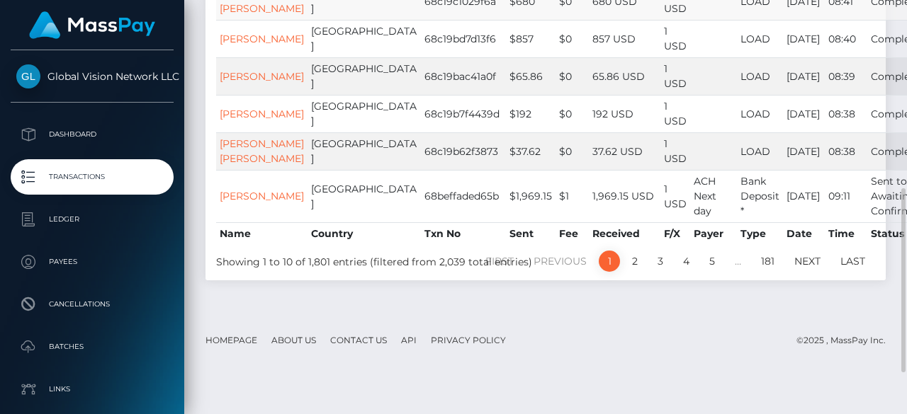
click at [421, 20] on td "68c19c1029f6a" at bounding box center [463, 1] width 85 height 38
copy td "68c19c1029f6a"
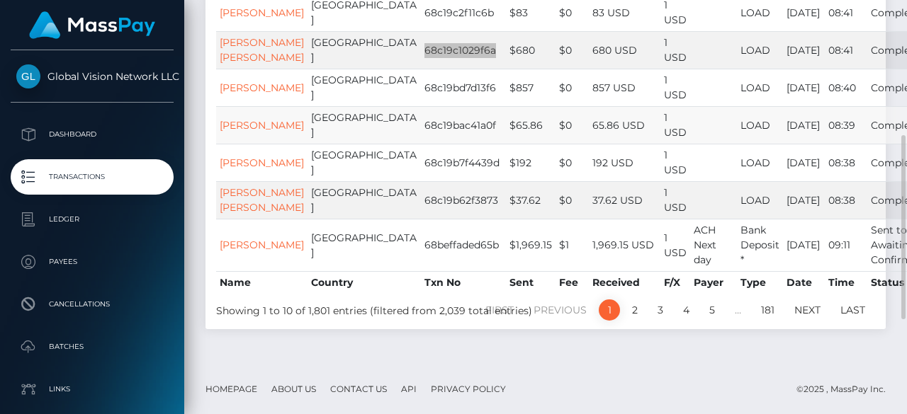
scroll to position [354, 0]
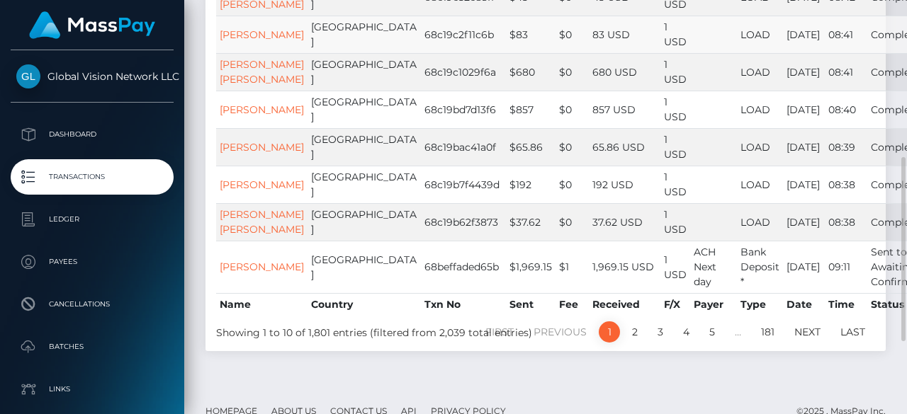
click at [421, 53] on td "68c19c2f11c6b" at bounding box center [463, 35] width 85 height 38
copy td "68c19c2f11c6b"
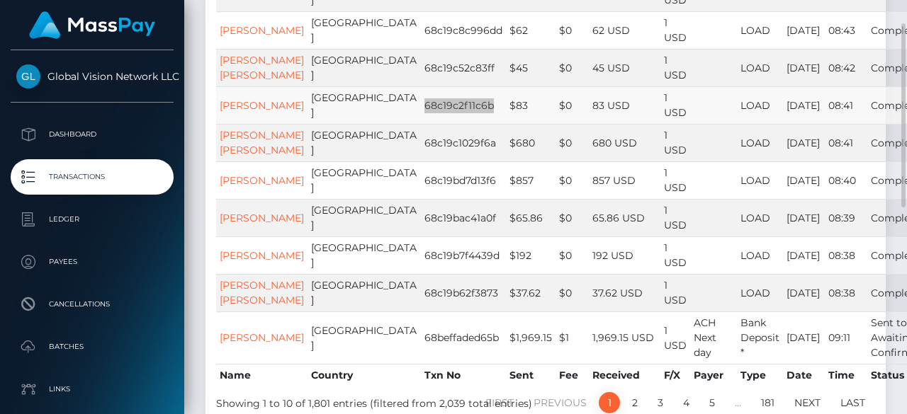
scroll to position [212, 0]
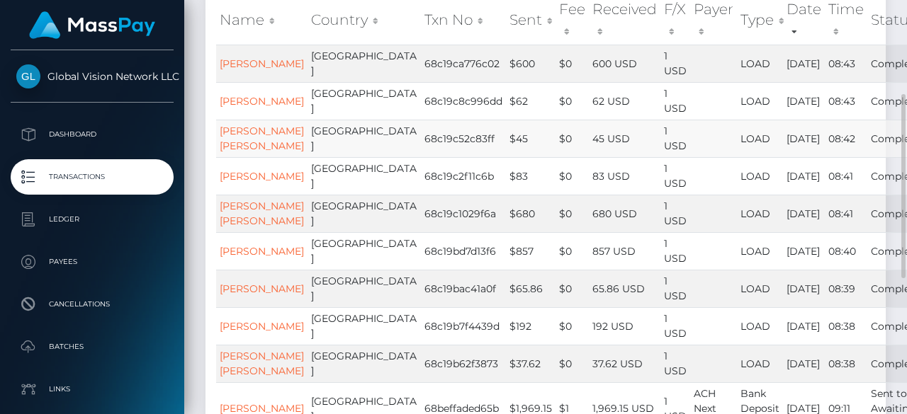
click at [421, 157] on td "68c19c52c83ff" at bounding box center [463, 139] width 85 height 38
copy td "68c19c52c83ff"
click at [421, 120] on td "68c19c8c996dd" at bounding box center [463, 101] width 85 height 38
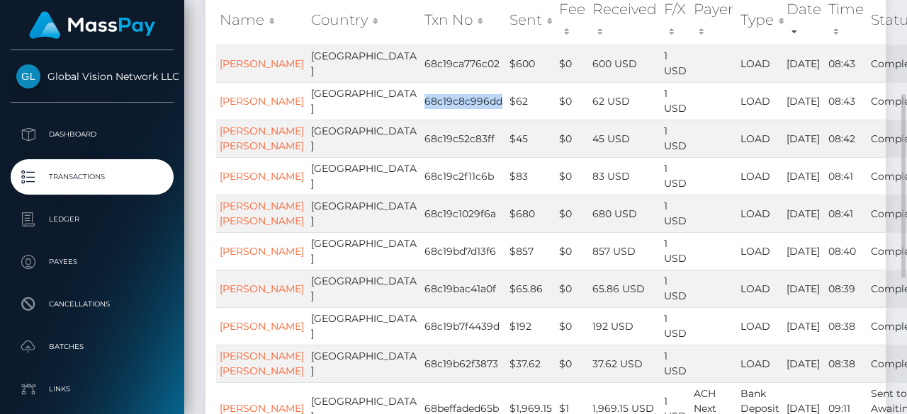
copy td "68c19c8c996dd"
click at [421, 63] on td "68c19ca776c02" at bounding box center [463, 64] width 85 height 38
copy td "68c19ca776c02"
